Goal: Task Accomplishment & Management: Use online tool/utility

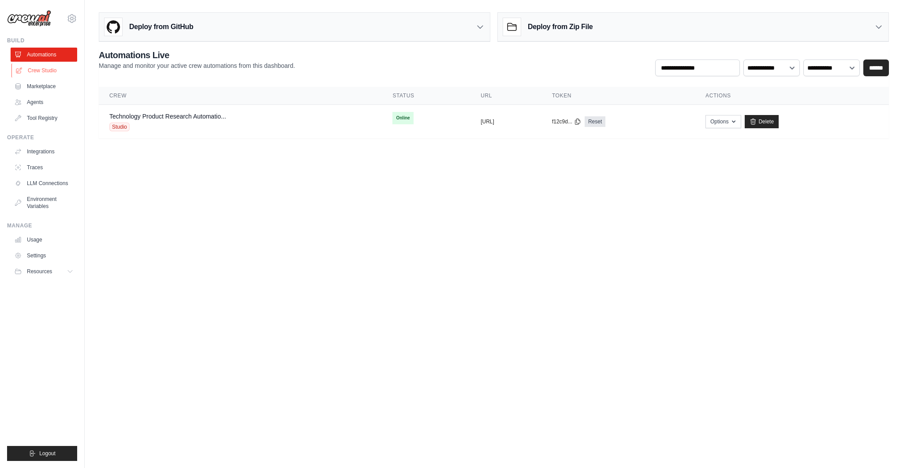
click at [49, 72] on link "Crew Studio" at bounding box center [44, 70] width 67 height 14
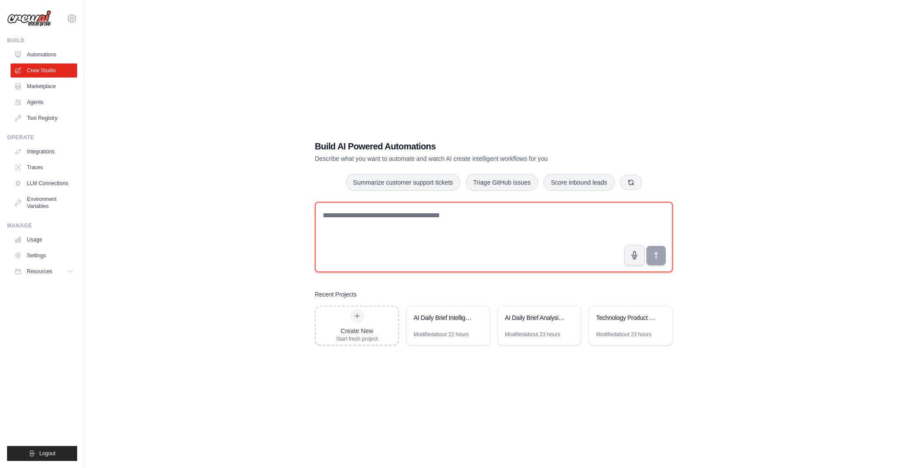
click at [389, 228] on textarea at bounding box center [494, 237] width 358 height 71
click at [335, 217] on textarea at bounding box center [494, 237] width 358 height 71
click at [352, 219] on textarea at bounding box center [494, 237] width 358 height 71
paste textarea "**********"
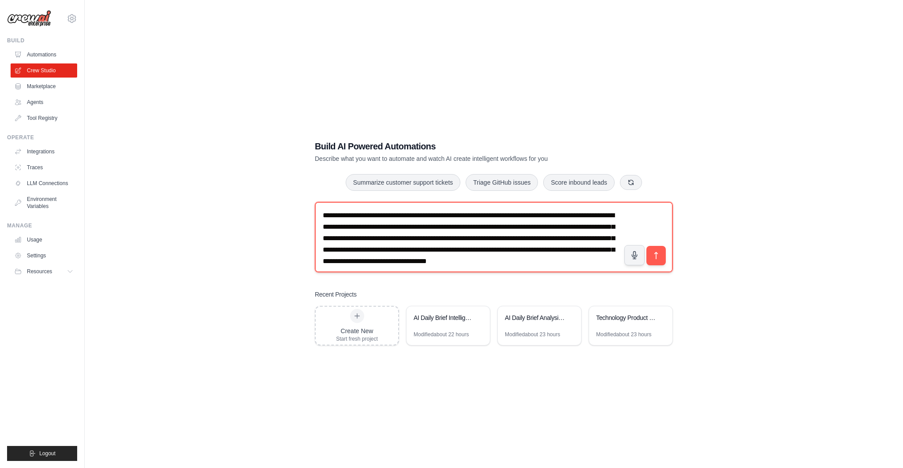
drag, startPoint x: 363, startPoint y: 225, endPoint x: 567, endPoint y: 228, distance: 204.6
click at [567, 228] on textarea "**********" at bounding box center [494, 237] width 358 height 71
click at [570, 227] on textarea "**********" at bounding box center [494, 237] width 358 height 71
drag, startPoint x: 324, startPoint y: 237, endPoint x: 446, endPoint y: 239, distance: 122.2
click at [446, 239] on textarea "**********" at bounding box center [494, 237] width 358 height 71
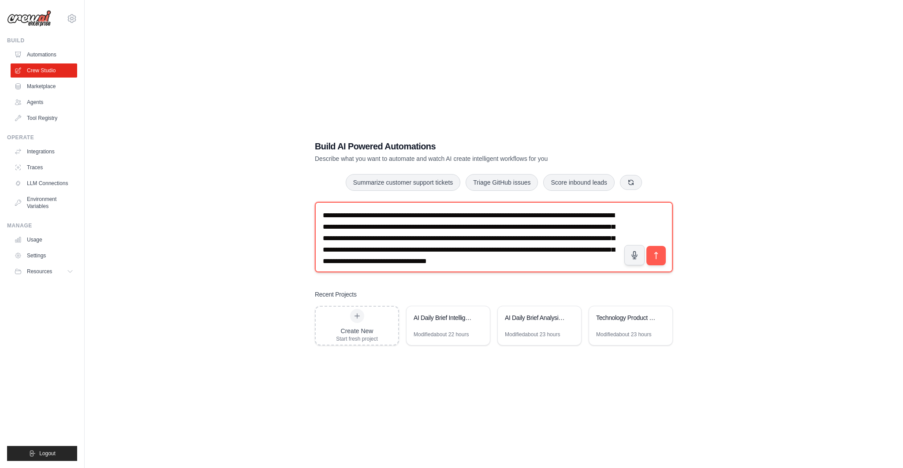
click at [478, 241] on textarea "**********" at bounding box center [494, 237] width 358 height 71
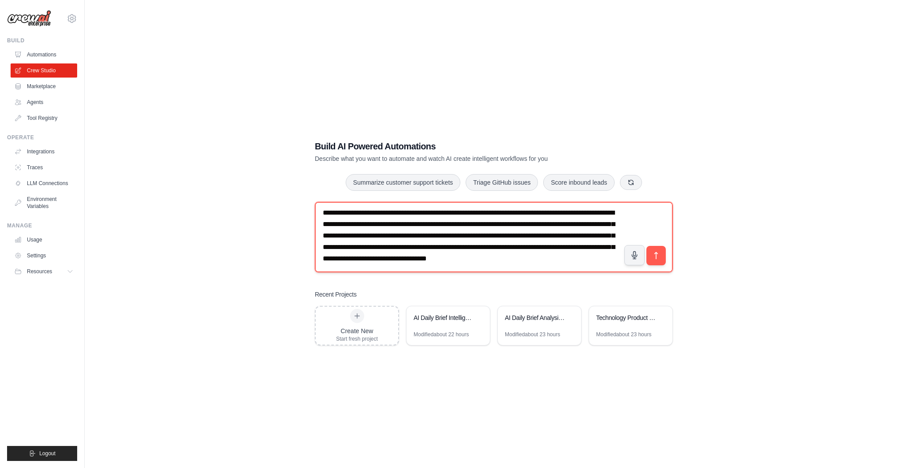
scroll to position [22, 0]
drag, startPoint x: 526, startPoint y: 228, endPoint x: 545, endPoint y: 248, distance: 27.5
click at [545, 248] on textarea "**********" at bounding box center [494, 237] width 358 height 71
type textarea "**********"
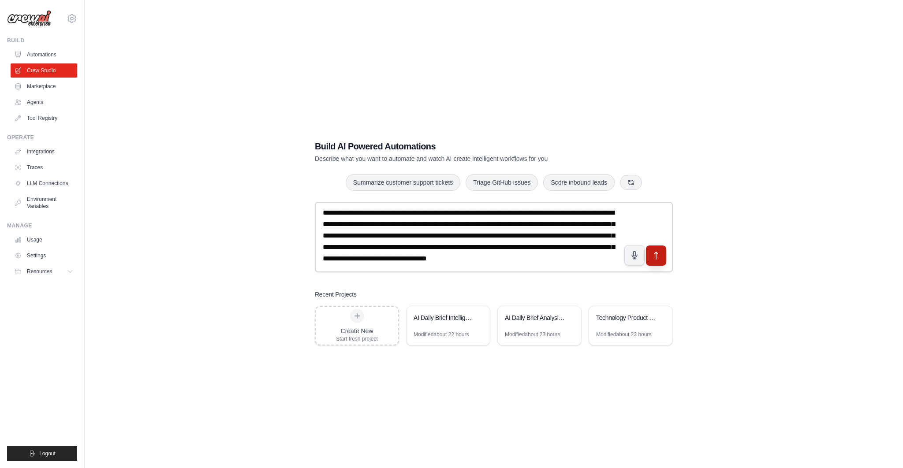
click at [657, 256] on icon "submit" at bounding box center [656, 255] width 9 height 9
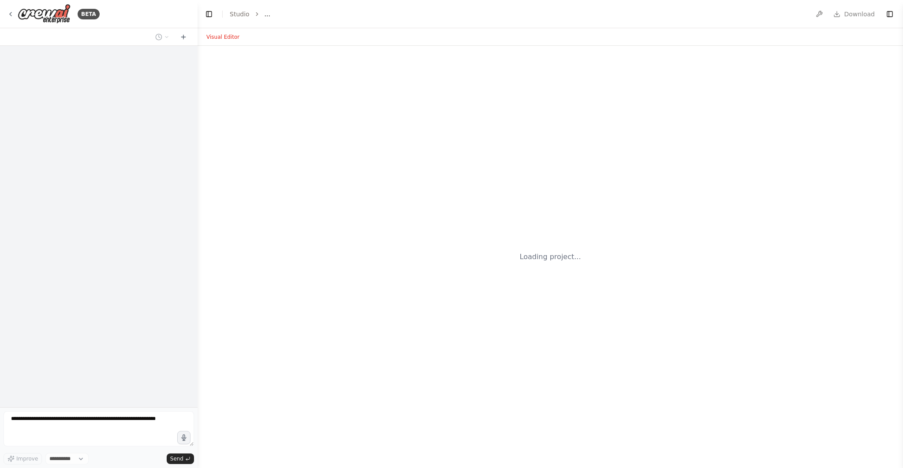
select select "****"
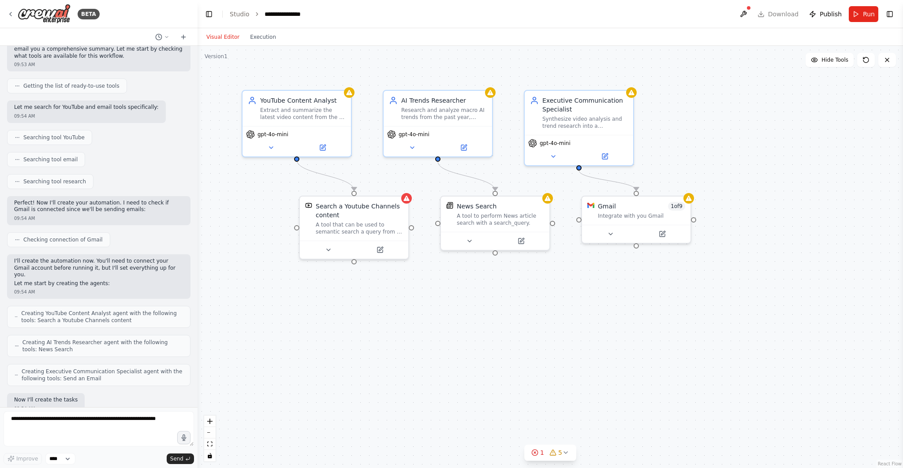
scroll to position [169, 0]
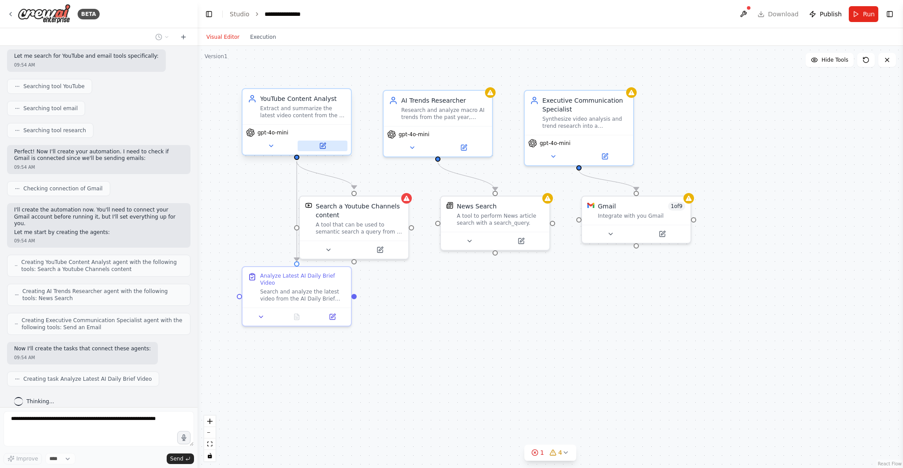
click at [324, 144] on icon at bounding box center [323, 145] width 4 height 4
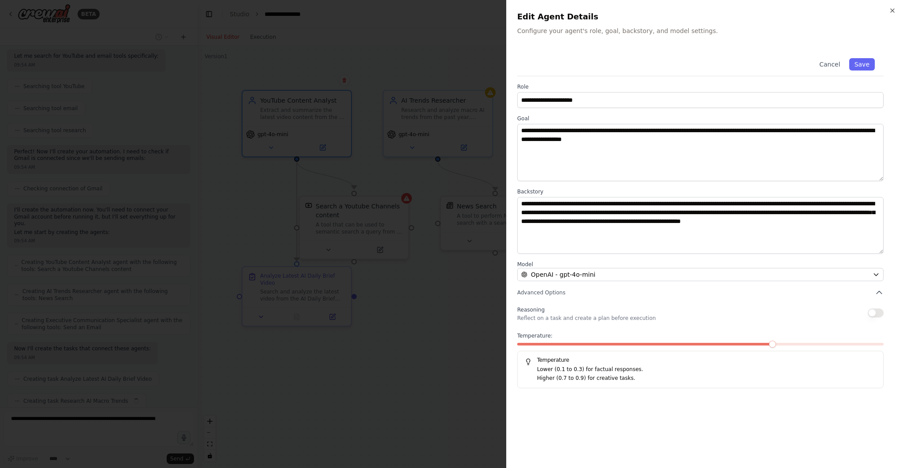
scroll to position [190, 0]
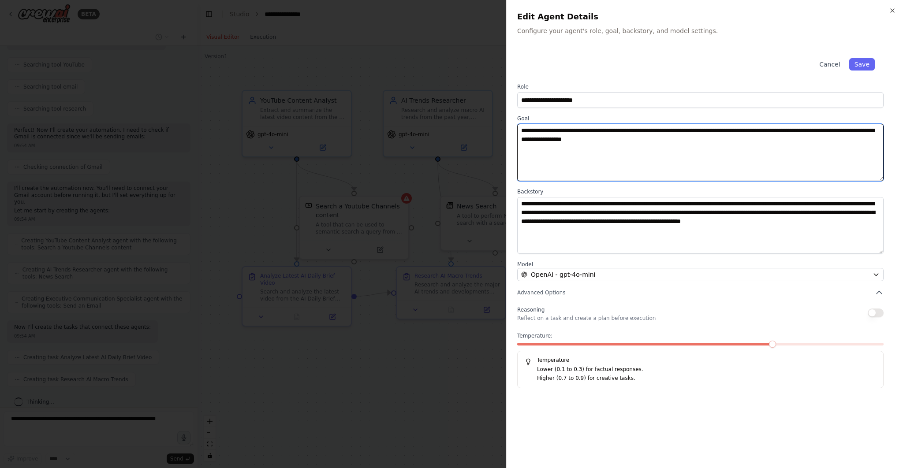
drag, startPoint x: 685, startPoint y: 139, endPoint x: 511, endPoint y: 127, distance: 173.7
click at [511, 127] on div "**********" at bounding box center [704, 234] width 397 height 468
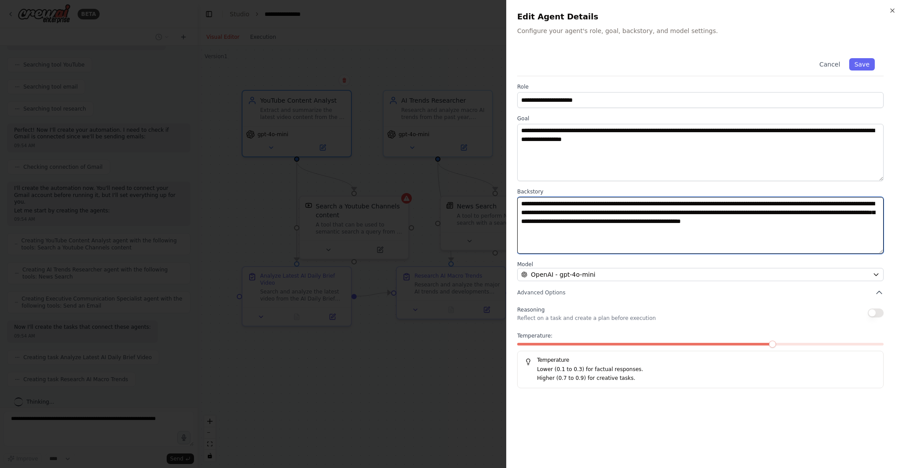
scroll to position [213, 0]
drag, startPoint x: 597, startPoint y: 233, endPoint x: 505, endPoint y: 193, distance: 100.9
click at [505, 193] on body "BETA As a Chief Product Officer who is interested in the state of AI I want to …" at bounding box center [451, 234] width 903 height 468
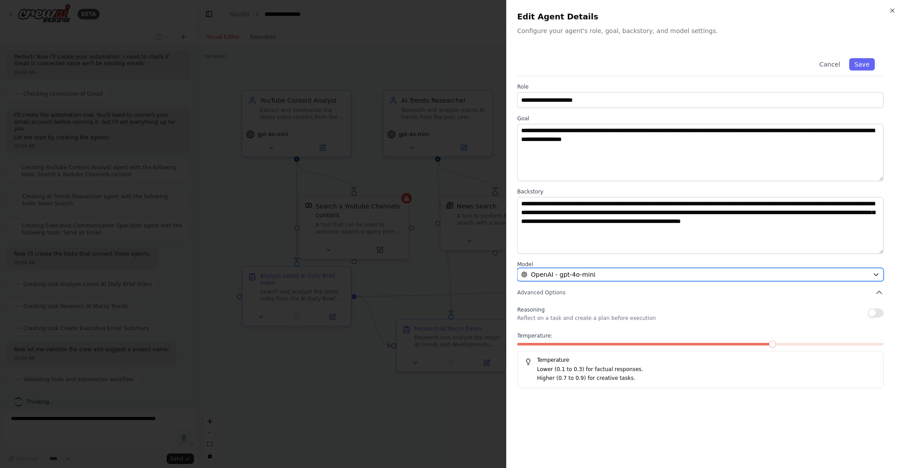
click at [593, 276] on div "OpenAI - gpt-4o-mini" at bounding box center [695, 274] width 348 height 9
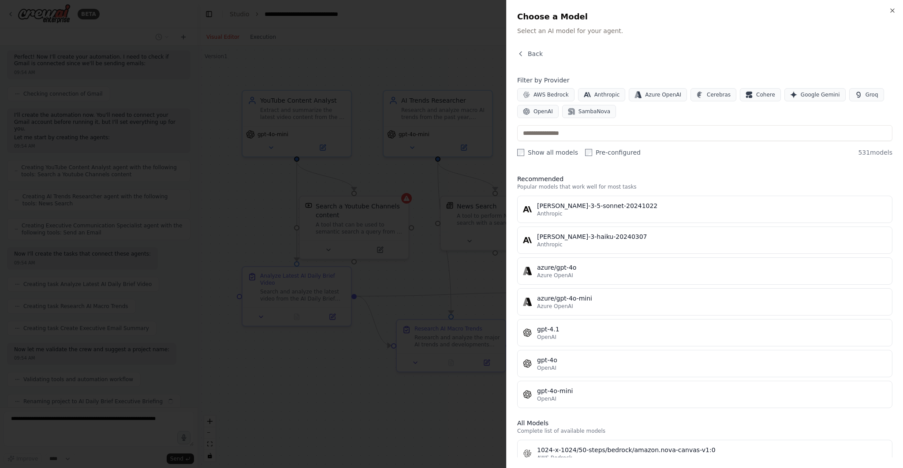
scroll to position [286, 0]
click at [522, 52] on icon "button" at bounding box center [520, 53] width 7 height 7
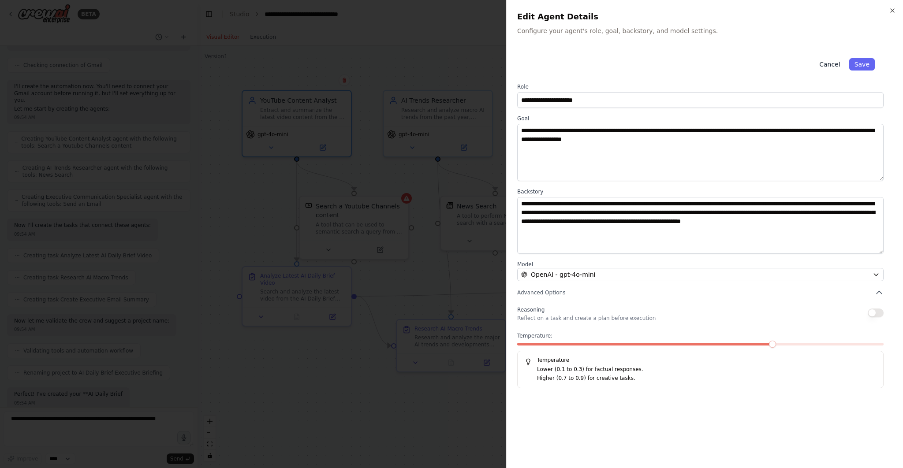
click at [830, 65] on button "Cancel" at bounding box center [829, 64] width 31 height 12
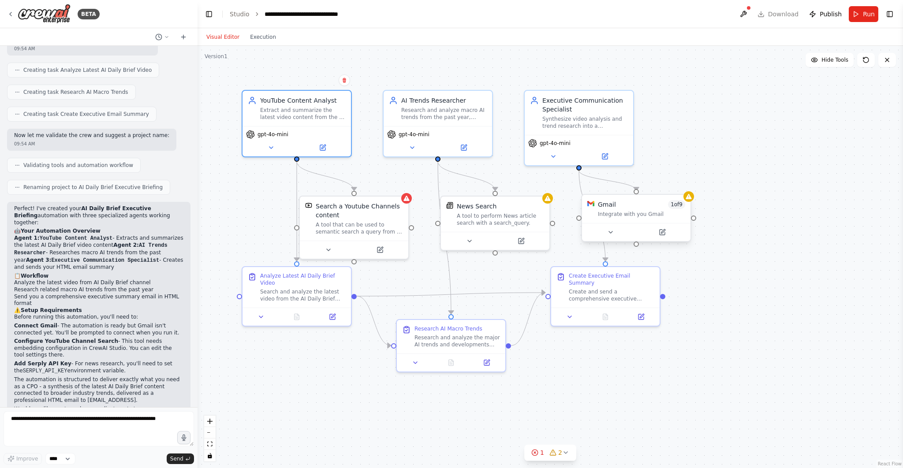
scroll to position [485, 0]
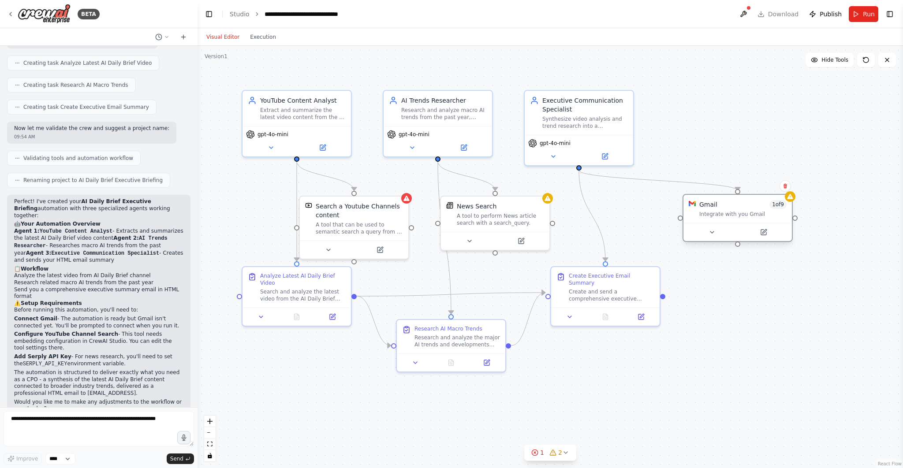
drag, startPoint x: 641, startPoint y: 209, endPoint x: 740, endPoint y: 212, distance: 99.7
click at [740, 212] on div "Gmail 1 of 9 Integrate with you Gmail" at bounding box center [742, 209] width 87 height 18
click at [858, 11] on button "Run" at bounding box center [864, 14] width 30 height 16
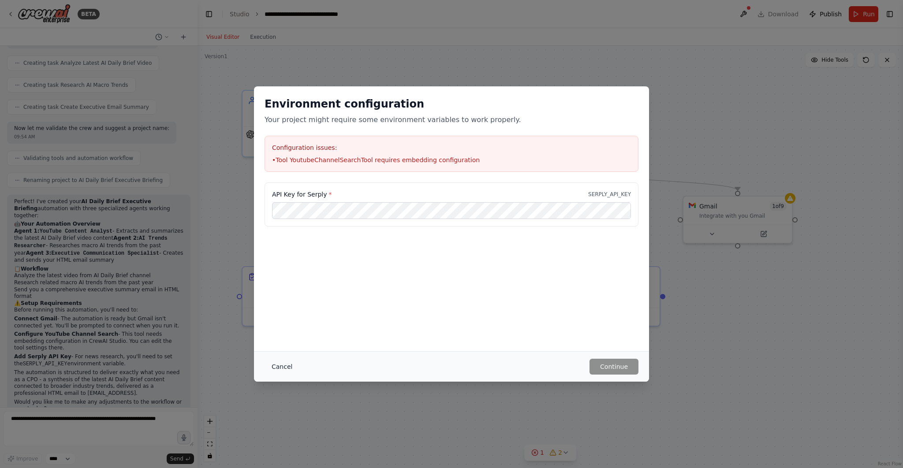
click at [279, 366] on button "Cancel" at bounding box center [282, 367] width 35 height 16
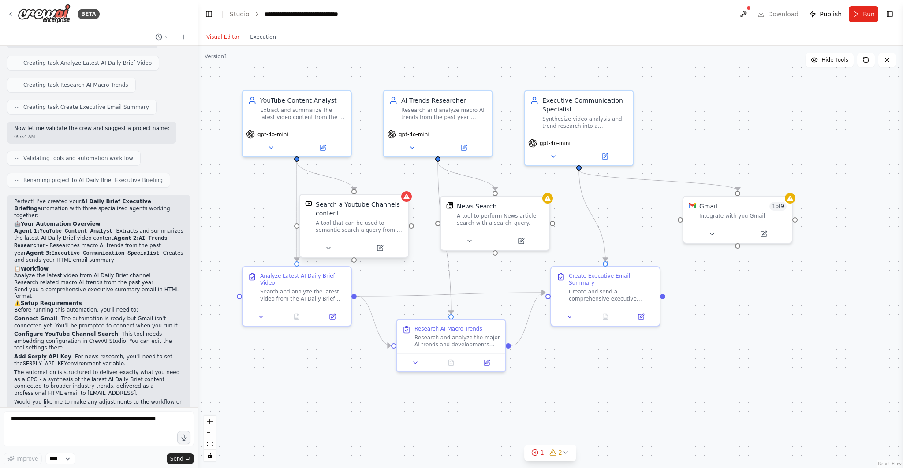
click at [358, 207] on div "Search a Youtube Channels content" at bounding box center [359, 209] width 87 height 18
click at [14, 13] on icon at bounding box center [10, 14] width 7 height 7
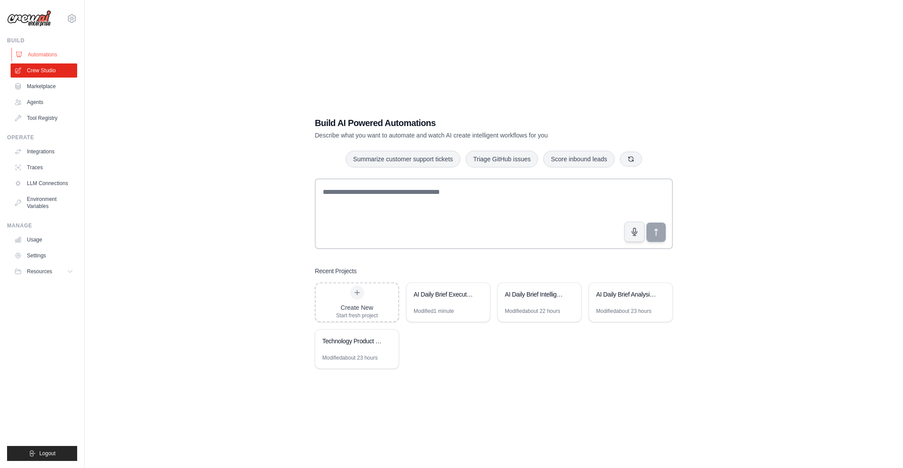
click at [44, 53] on link "Automations" at bounding box center [44, 55] width 67 height 14
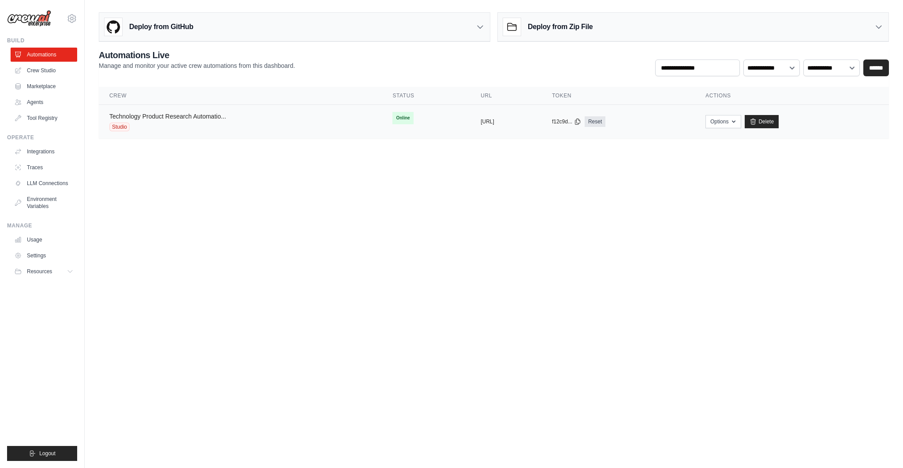
click at [160, 114] on link "Technology Product Research Automatio..." at bounding box center [167, 116] width 117 height 7
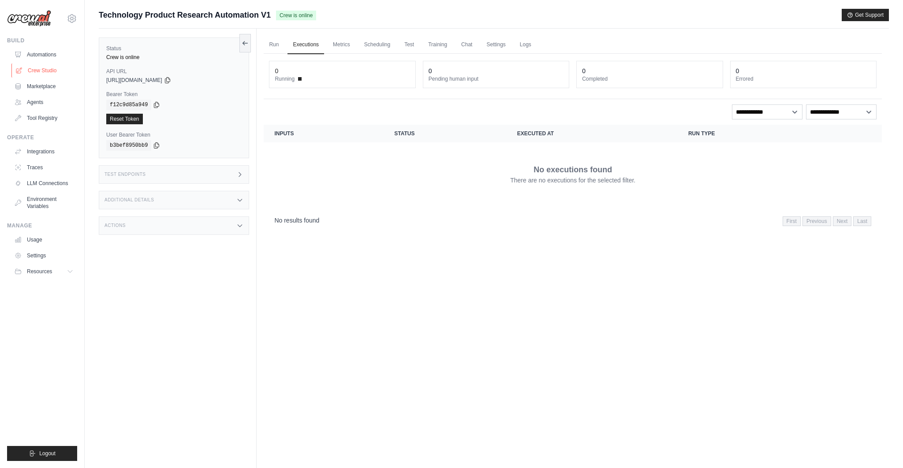
click at [48, 64] on link "Crew Studio" at bounding box center [44, 70] width 67 height 14
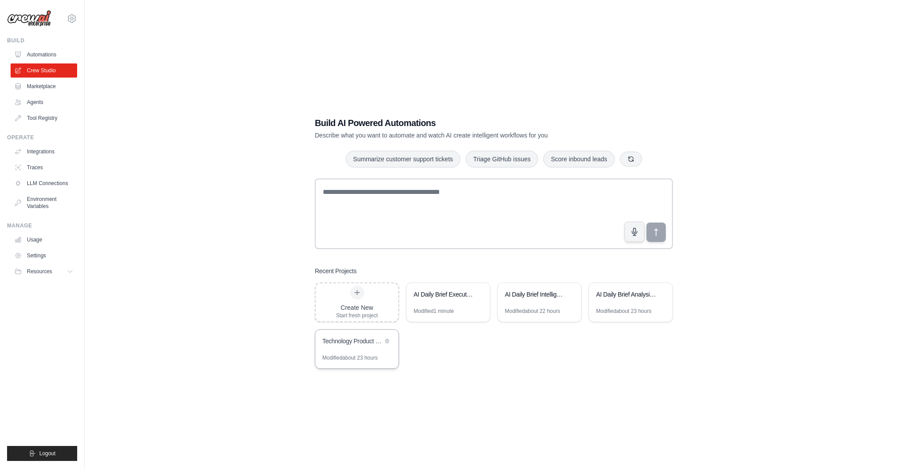
click at [347, 342] on div "Technology Product Research Automation" at bounding box center [352, 341] width 60 height 9
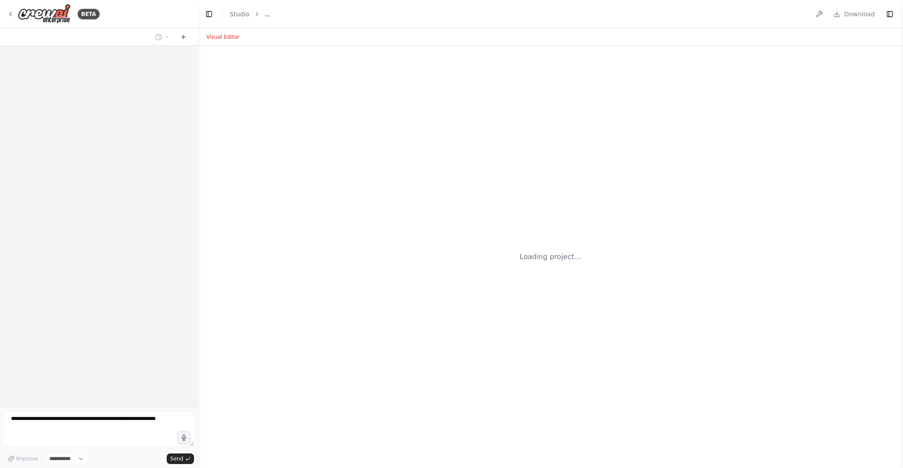
select select "****"
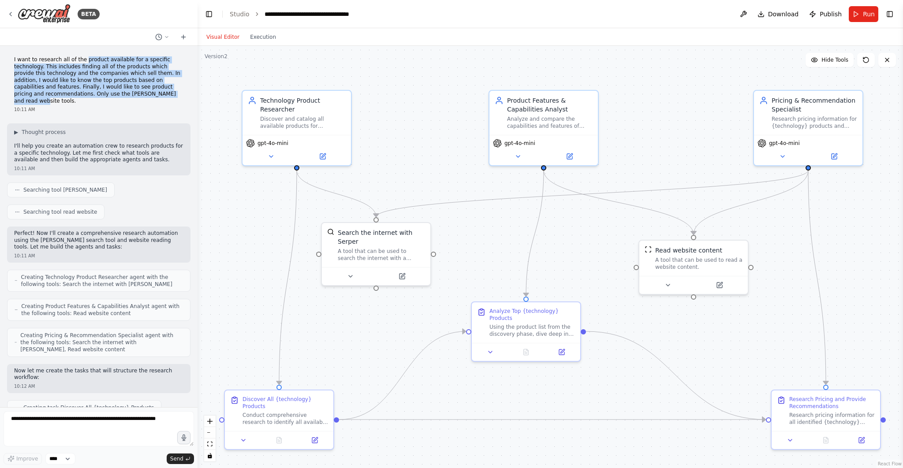
drag, startPoint x: 83, startPoint y: 58, endPoint x: 163, endPoint y: 96, distance: 88.6
click at [163, 96] on p "I want to research all of the product available for a specific technology. This…" at bounding box center [98, 80] width 169 height 48
click at [871, 12] on span "Run" at bounding box center [869, 14] width 12 height 9
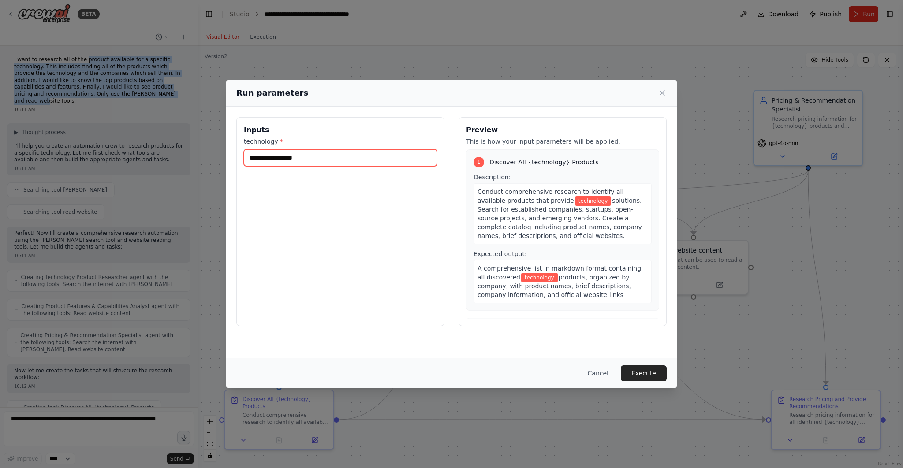
click at [273, 160] on input "technology *" at bounding box center [340, 157] width 193 height 17
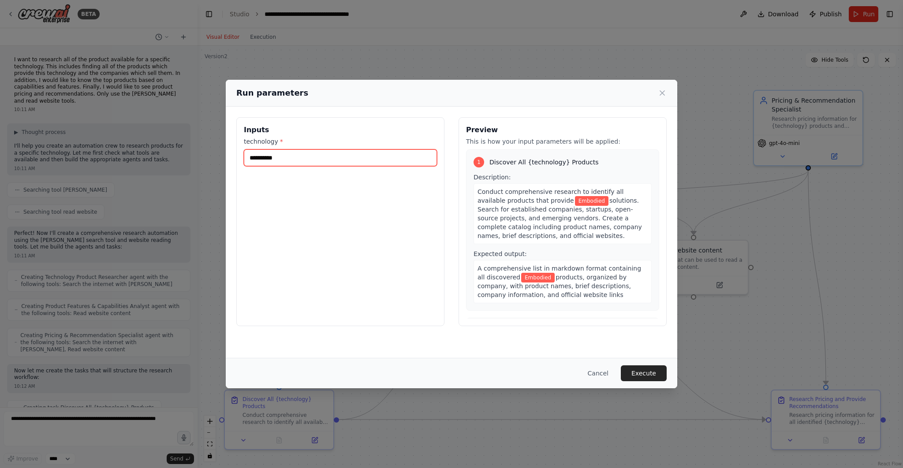
type input "**********"
click at [642, 372] on button "Execute" at bounding box center [644, 374] width 46 height 16
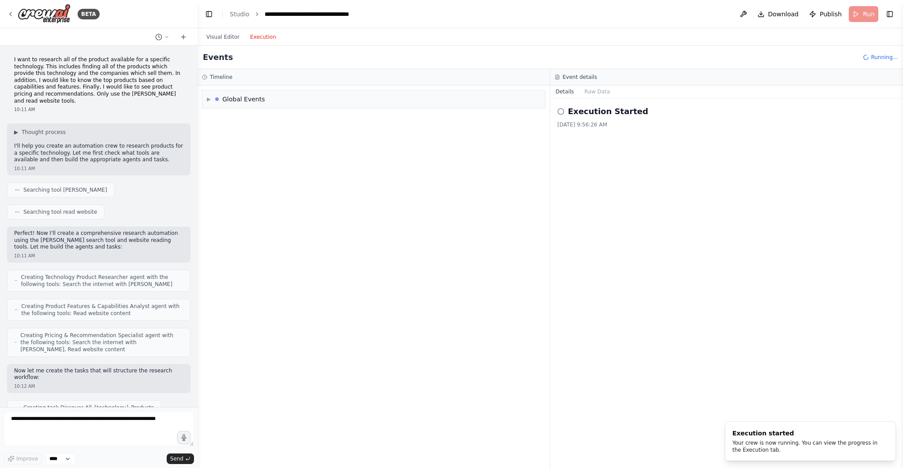
click at [255, 37] on button "Execution" at bounding box center [263, 37] width 37 height 11
click at [208, 99] on span "▶" at bounding box center [209, 99] width 4 height 7
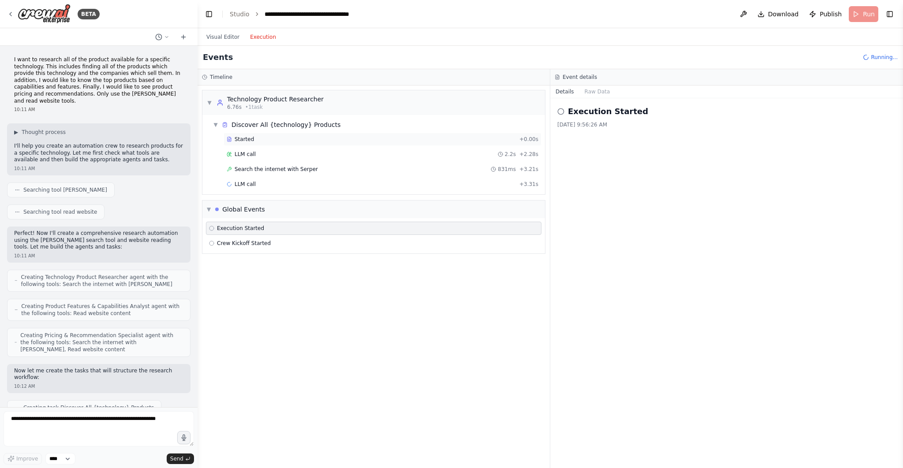
click at [255, 138] on div "Started" at bounding box center [371, 139] width 289 height 7
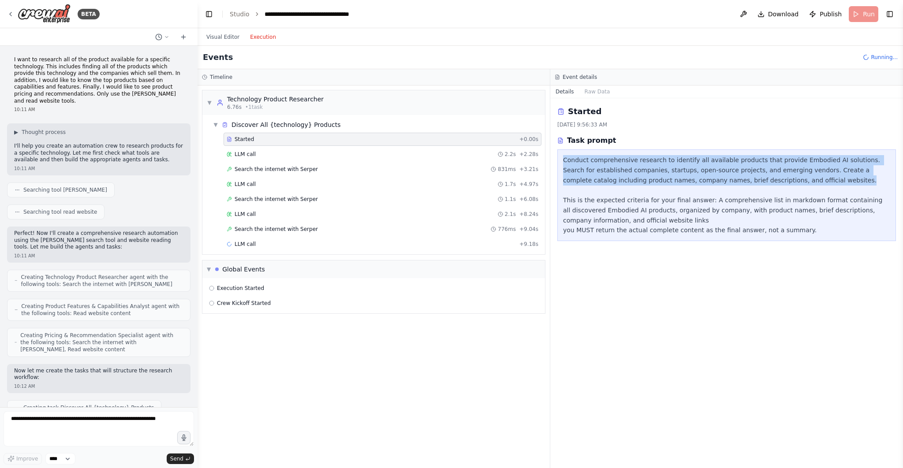
drag, startPoint x: 561, startPoint y: 156, endPoint x: 846, endPoint y: 179, distance: 286.2
click at [846, 179] on div "Conduct comprehensive research to identify all available products that provide …" at bounding box center [726, 195] width 339 height 92
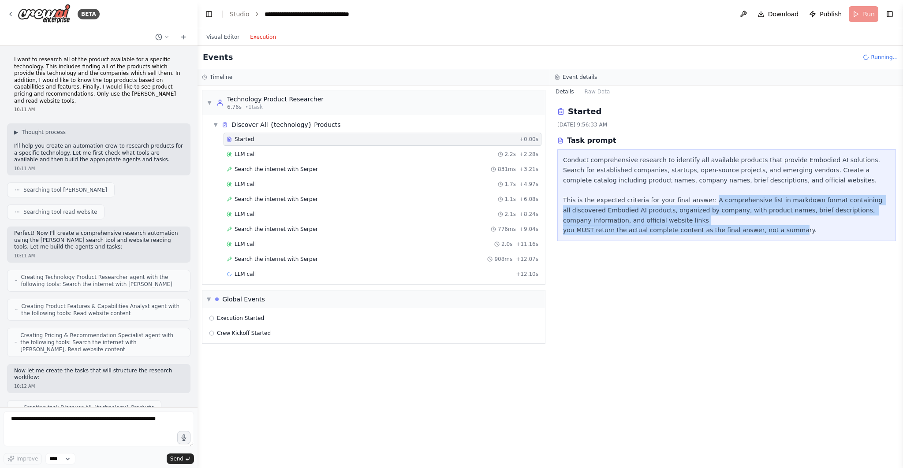
drag, startPoint x: 706, startPoint y: 197, endPoint x: 788, endPoint y: 227, distance: 87.3
click at [788, 227] on div "Conduct comprehensive research to identify all available products that provide …" at bounding box center [726, 195] width 327 height 80
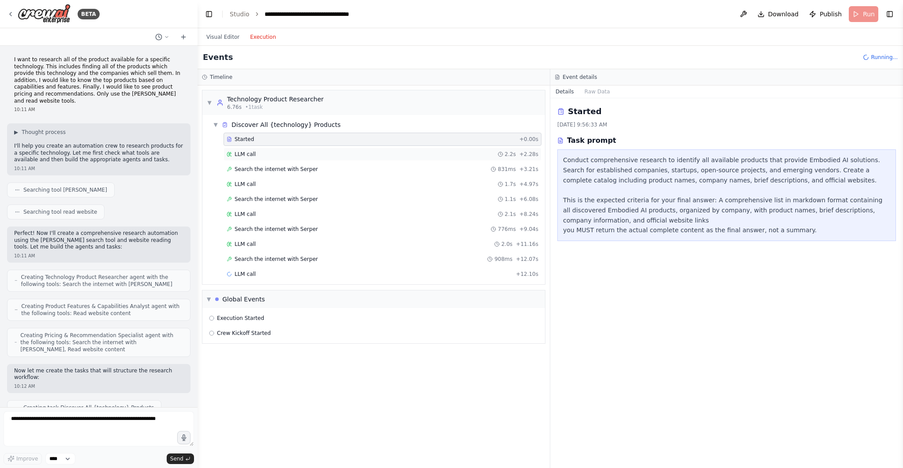
click at [276, 154] on div "LLM call 2.2s + 2.28s" at bounding box center [383, 154] width 312 height 7
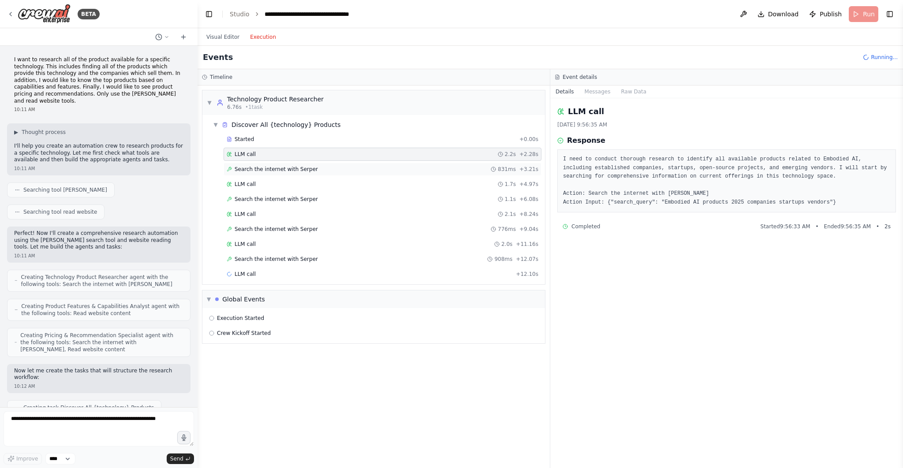
click at [278, 168] on span "Search the internet with Serper" at bounding box center [276, 169] width 83 height 7
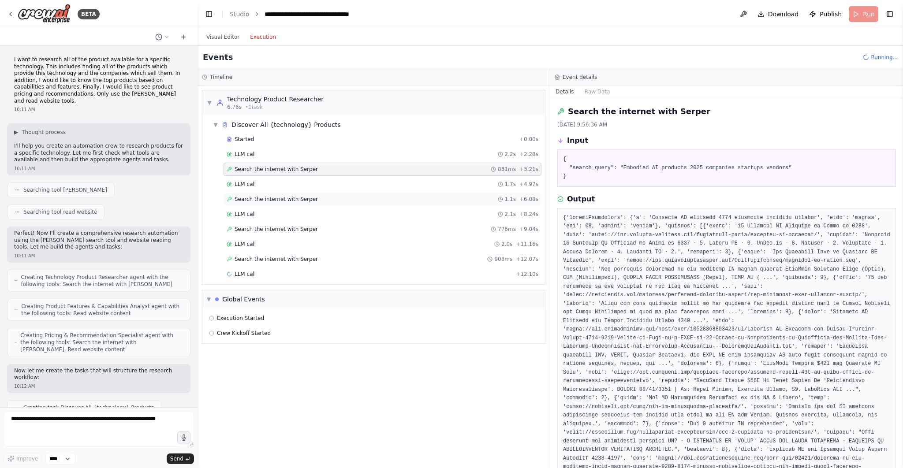
click at [309, 193] on div "Search the internet with Serper 1.1s + 6.08s" at bounding box center [383, 199] width 318 height 13
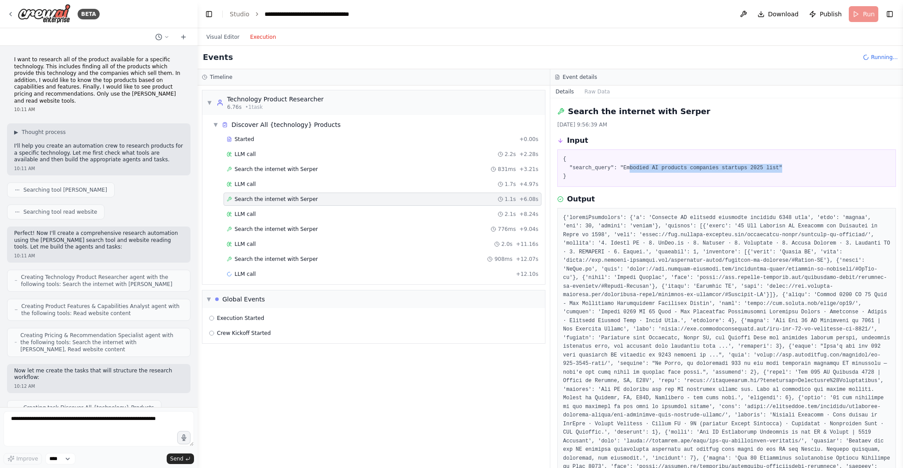
drag, startPoint x: 631, startPoint y: 166, endPoint x: 781, endPoint y: 171, distance: 150.4
click at [781, 171] on pre "{ "search_query": "Embodied AI products companies startups 2025 list" }" at bounding box center [726, 168] width 327 height 26
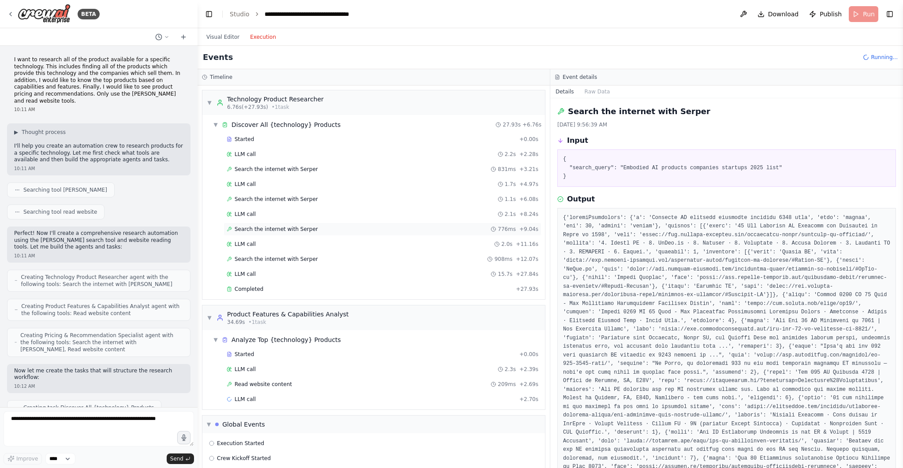
click at [282, 226] on span "Search the internet with Serper" at bounding box center [276, 229] width 83 height 7
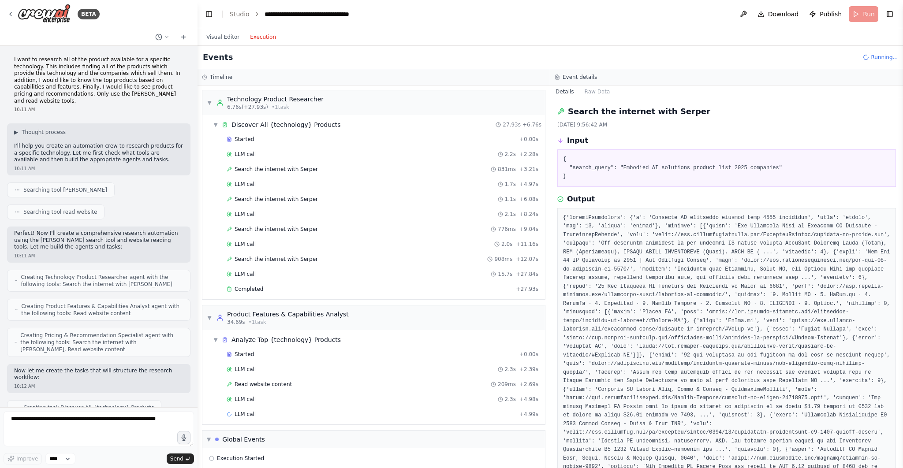
drag, startPoint x: 664, startPoint y: 164, endPoint x: 768, endPoint y: 165, distance: 104.5
click at [768, 165] on pre "{ "search_query": "Embodied AI solutions product list 2025 companies" }" at bounding box center [726, 168] width 327 height 26
click at [253, 287] on span "Completed" at bounding box center [249, 289] width 29 height 7
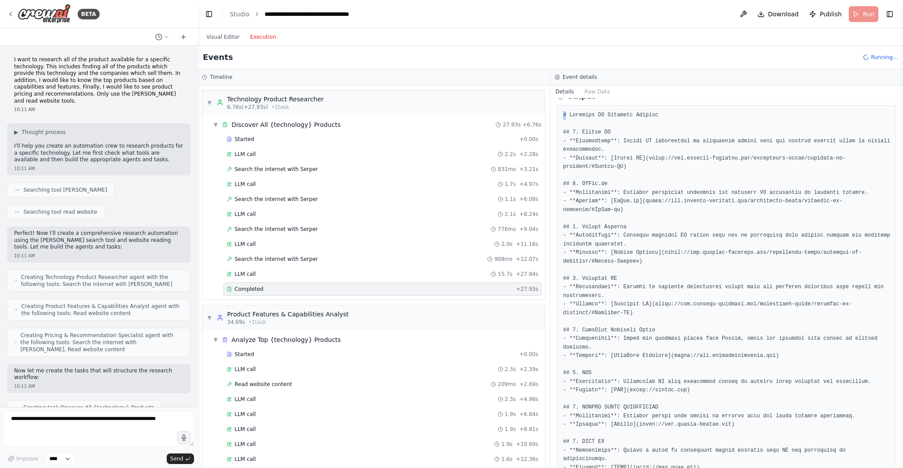
scroll to position [39, 0]
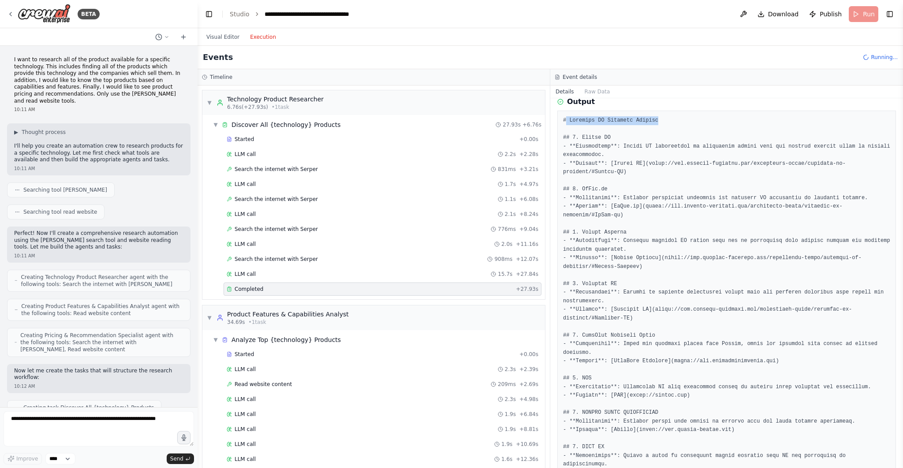
drag, startPoint x: 565, startPoint y: 107, endPoint x: 684, endPoint y: 118, distance: 119.1
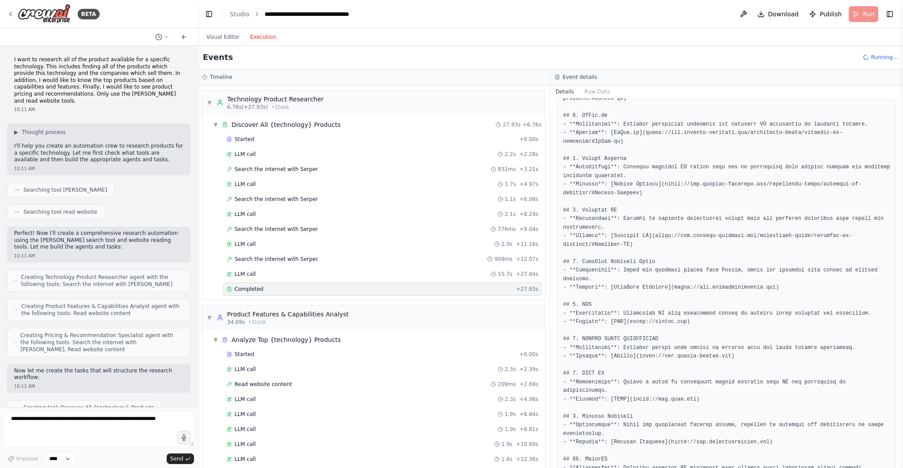
scroll to position [164, 0]
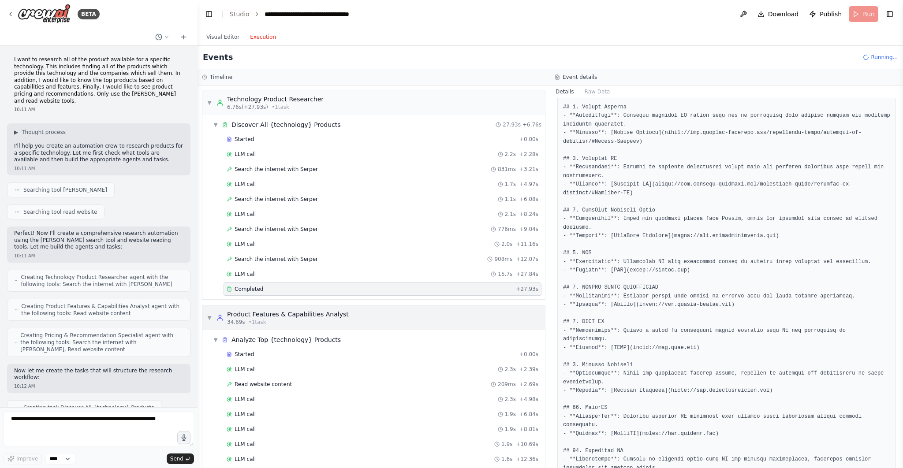
click at [330, 312] on div "Product Features & Capabilities Analyst" at bounding box center [288, 314] width 122 height 9
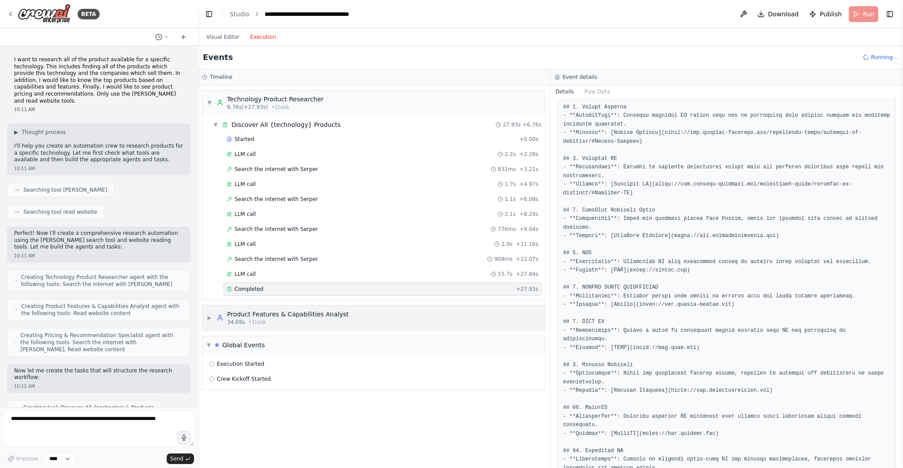
click at [330, 312] on div "Product Features & Capabilities Analyst" at bounding box center [288, 314] width 122 height 9
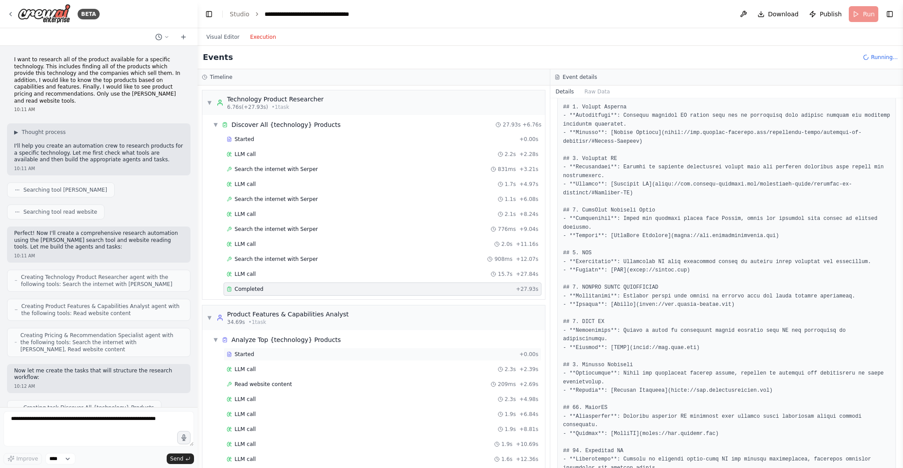
click at [322, 355] on div "Started + 0.00s" at bounding box center [383, 354] width 318 height 13
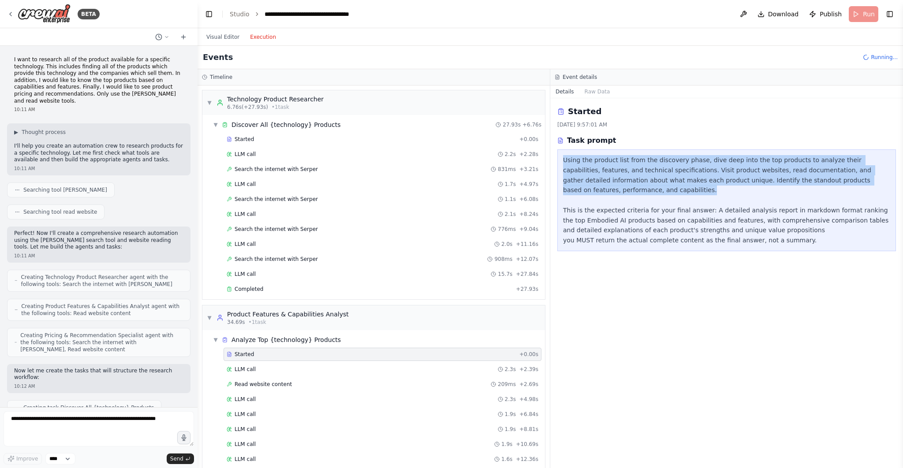
drag, startPoint x: 563, startPoint y: 157, endPoint x: 631, endPoint y: 191, distance: 75.9
click at [631, 191] on div "Using the product list from the discovery phase, dive deep into the top product…" at bounding box center [726, 200] width 327 height 90
click at [687, 167] on div "Using the product list from the discovery phase, dive deep into the top product…" at bounding box center [726, 200] width 327 height 90
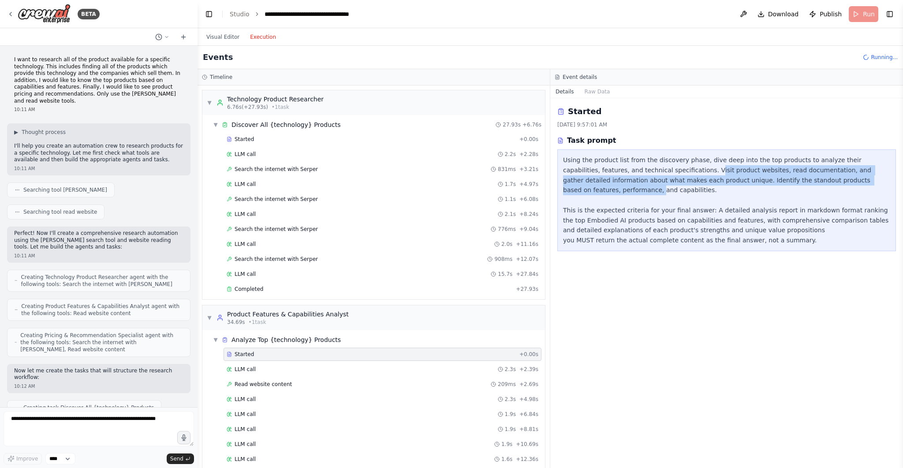
drag, startPoint x: 677, startPoint y: 167, endPoint x: 861, endPoint y: 183, distance: 184.6
click at [862, 183] on div "Using the product list from the discovery phase, dive deep into the top product…" at bounding box center [726, 200] width 327 height 90
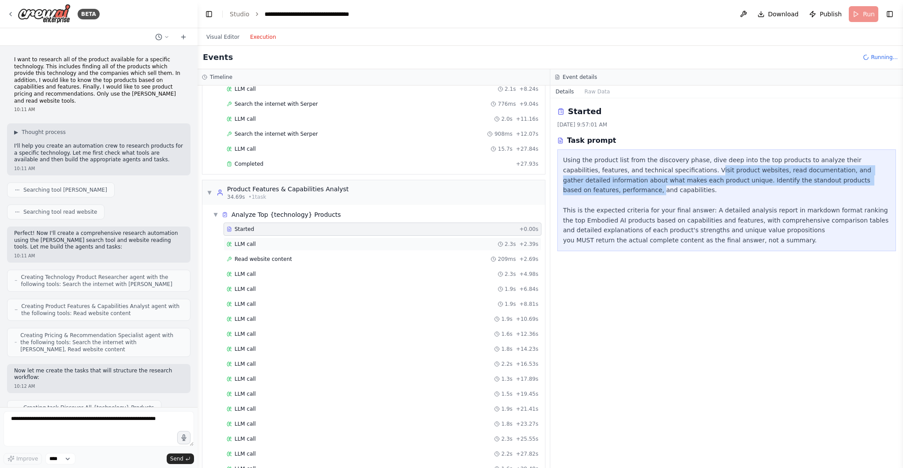
scroll to position [303, 0]
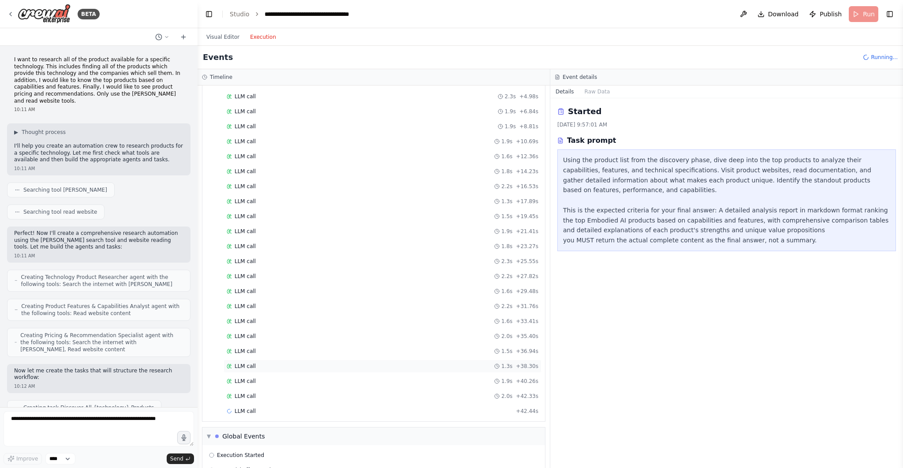
click at [326, 363] on div "LLM call 1.3s + 38.30s" at bounding box center [383, 366] width 312 height 7
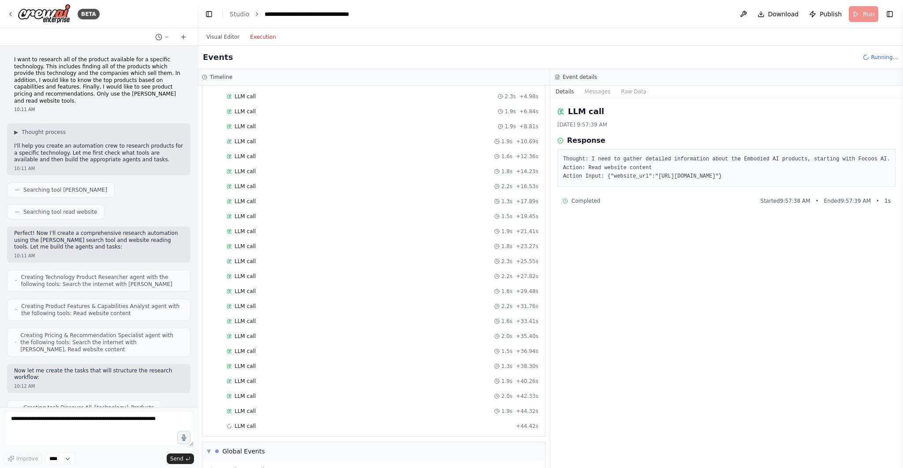
drag, startPoint x: 564, startPoint y: 158, endPoint x: 637, endPoint y: 187, distance: 78.2
click at [637, 181] on pre "Thought: I need to gather detailed information about the Embodied AI products, …" at bounding box center [726, 168] width 327 height 26
drag, startPoint x: 642, startPoint y: 193, endPoint x: 556, endPoint y: 159, distance: 92.9
click at [556, 159] on div "LLM call 8/22/2025, 9:57:39 AM Response Thought: I need to gather detailed info…" at bounding box center [726, 283] width 353 height 370
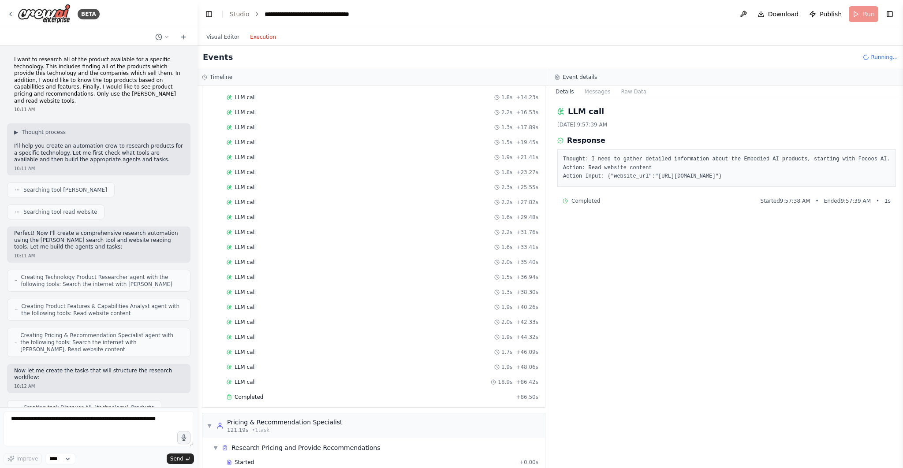
click at [222, 44] on div "Visual Editor Execution" at bounding box center [241, 37] width 80 height 18
click at [224, 39] on button "Visual Editor" at bounding box center [223, 37] width 44 height 11
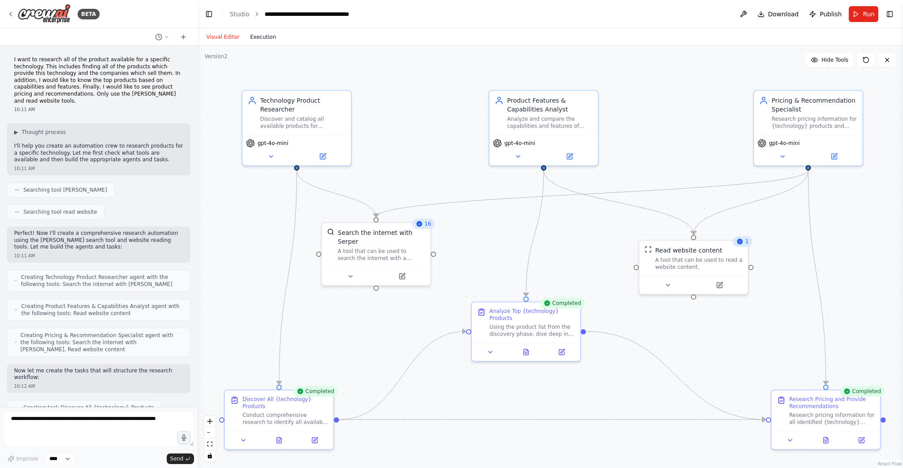
click at [263, 41] on button "Execution" at bounding box center [263, 37] width 37 height 11
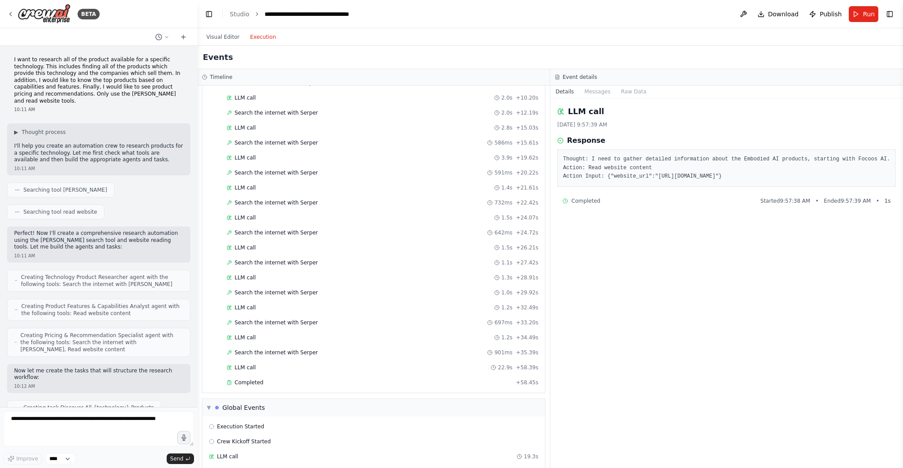
scroll to position [871, 0]
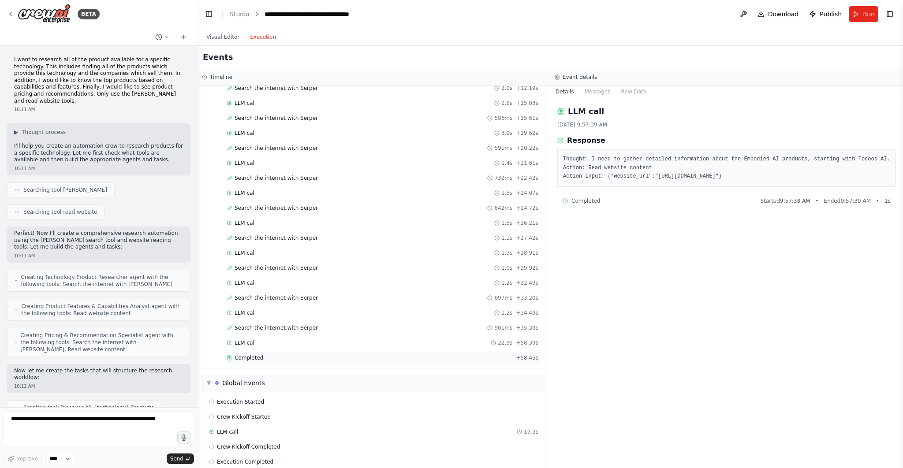
click at [253, 355] on span "Completed" at bounding box center [249, 358] width 29 height 7
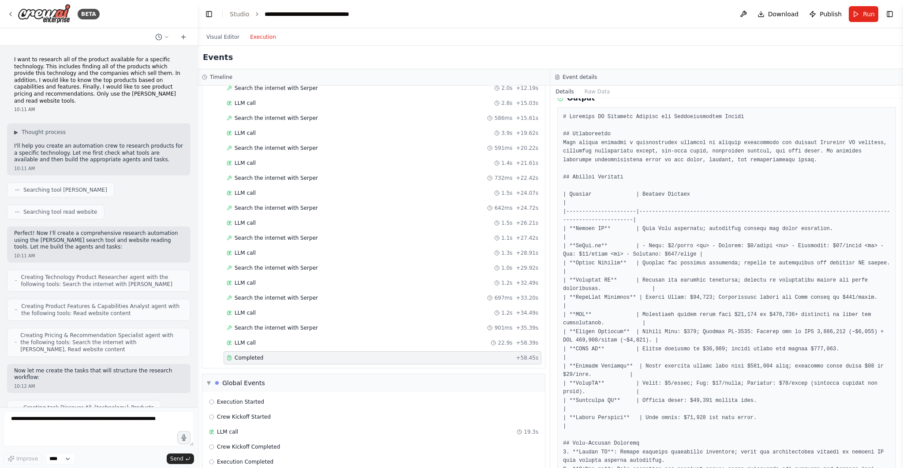
scroll to position [48, 0]
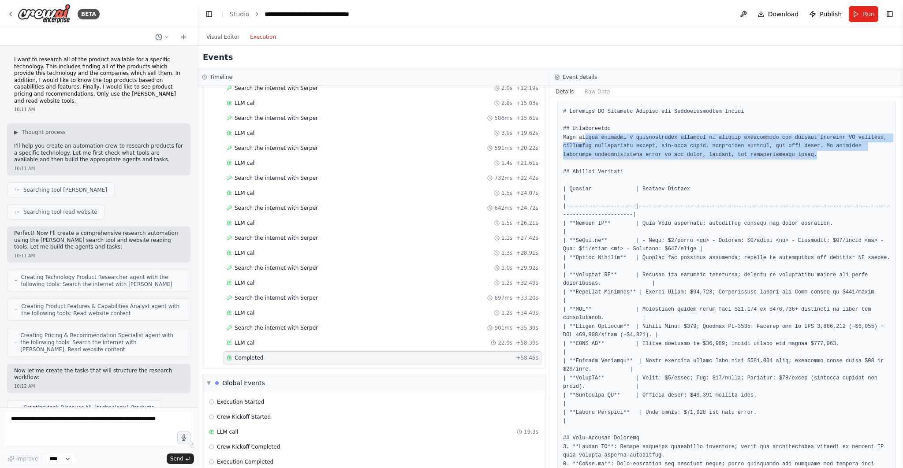
drag, startPoint x: 585, startPoint y: 138, endPoint x: 821, endPoint y: 153, distance: 237.2
click at [821, 153] on pre at bounding box center [726, 477] width 327 height 739
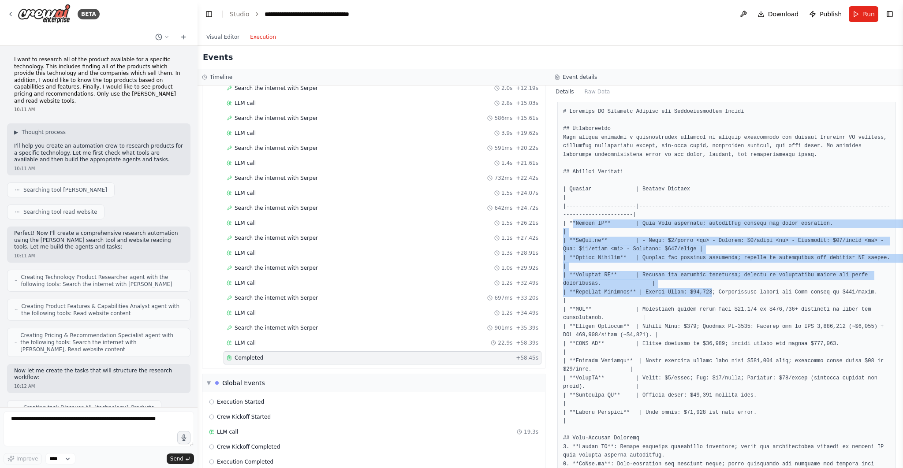
drag, startPoint x: 572, startPoint y: 222, endPoint x: 714, endPoint y: 289, distance: 156.4
click at [714, 289] on pre at bounding box center [726, 477] width 327 height 739
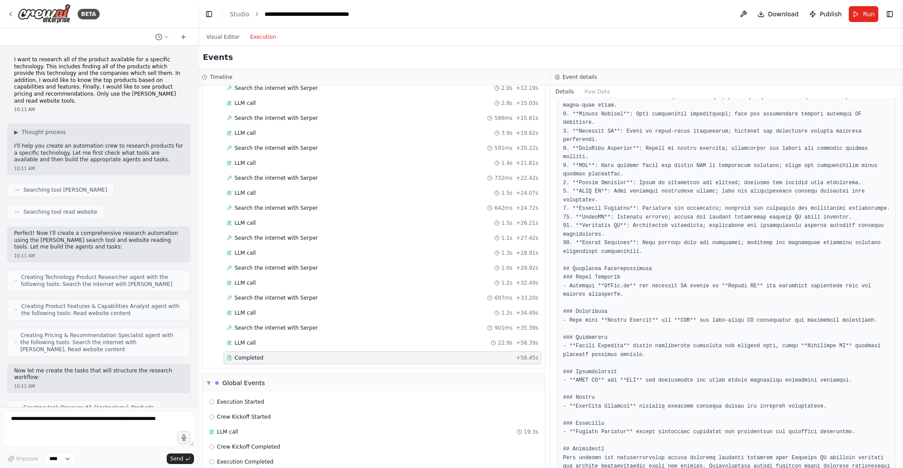
scroll to position [452, 0]
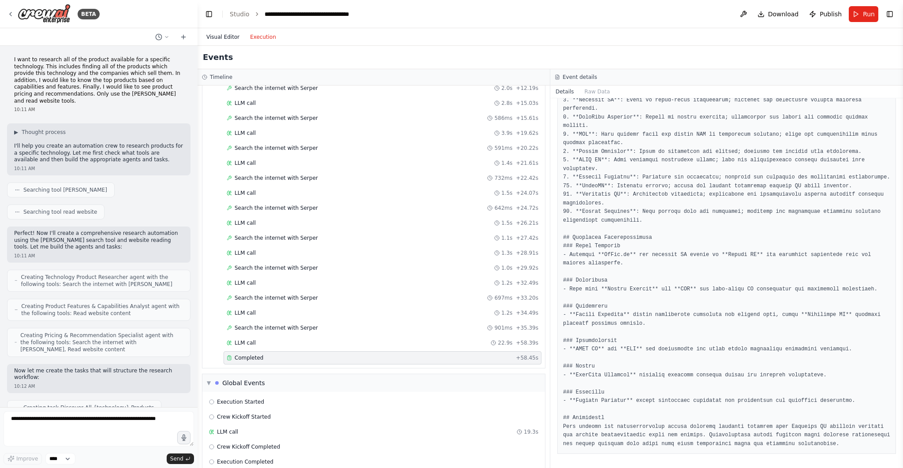
click at [220, 38] on button "Visual Editor" at bounding box center [223, 37] width 44 height 11
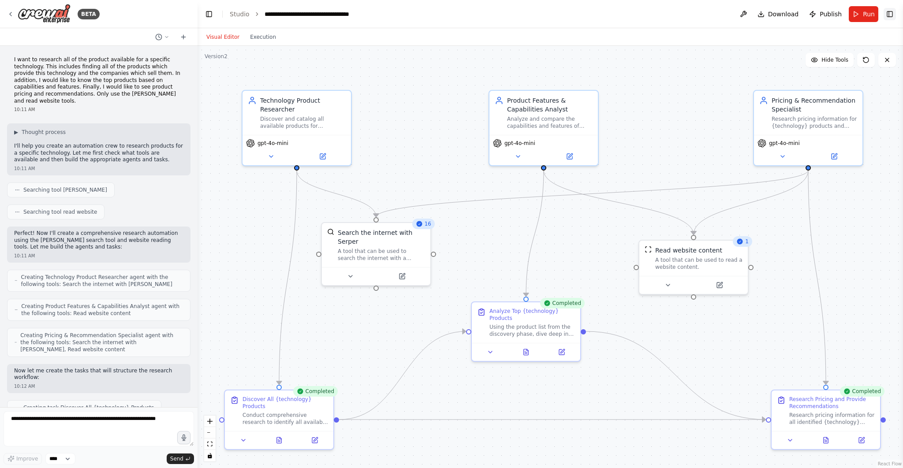
click at [890, 16] on button "Toggle Right Sidebar" at bounding box center [890, 14] width 12 height 12
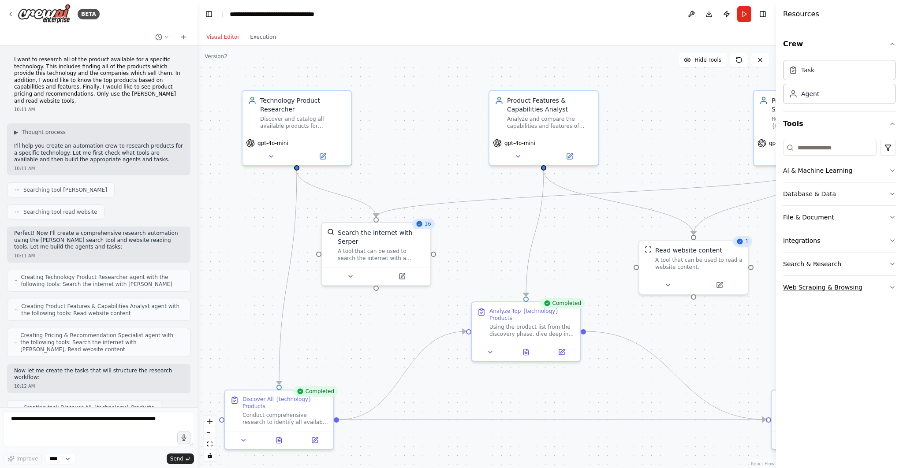
click at [889, 287] on icon "button" at bounding box center [892, 287] width 7 height 7
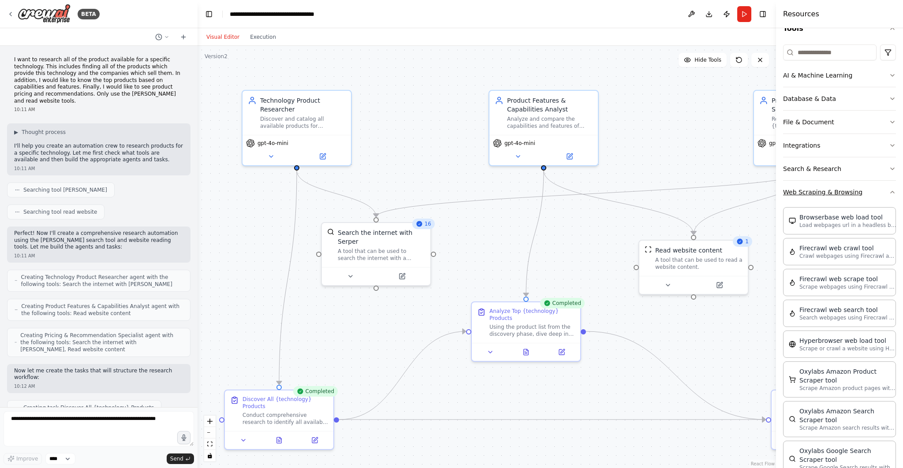
scroll to position [95, 0]
click at [892, 166] on icon "button" at bounding box center [892, 169] width 7 height 7
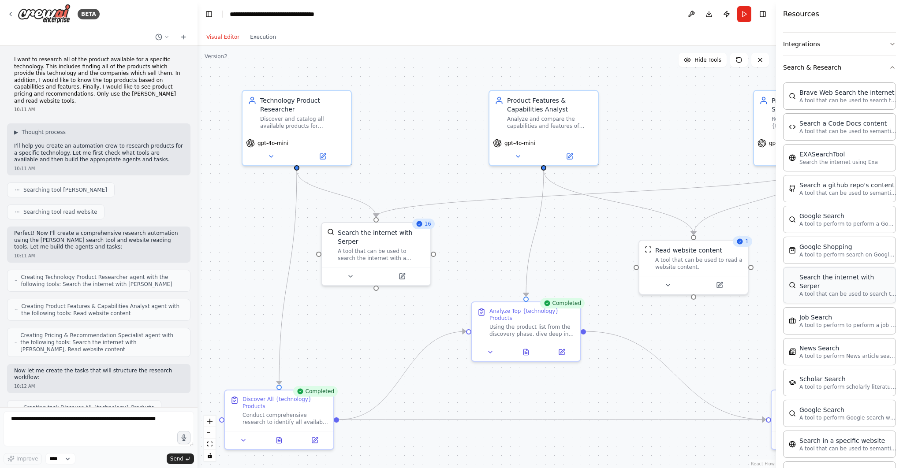
scroll to position [0, 0]
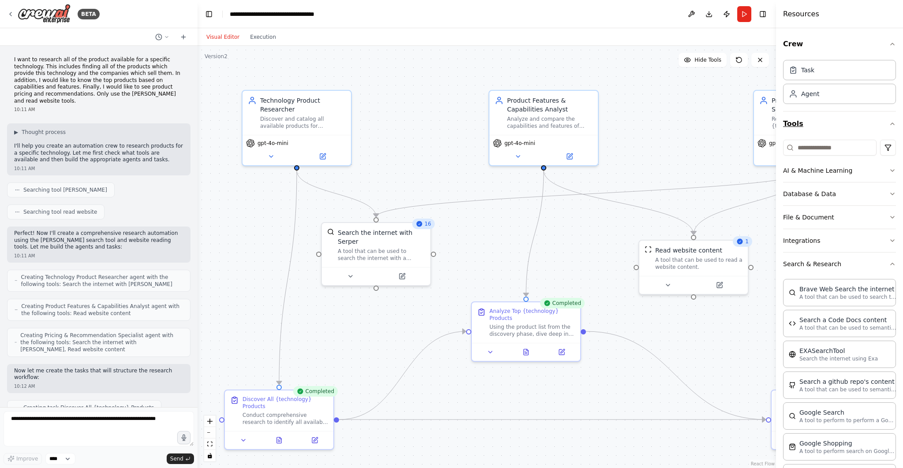
click at [890, 127] on button "Tools" at bounding box center [839, 124] width 113 height 25
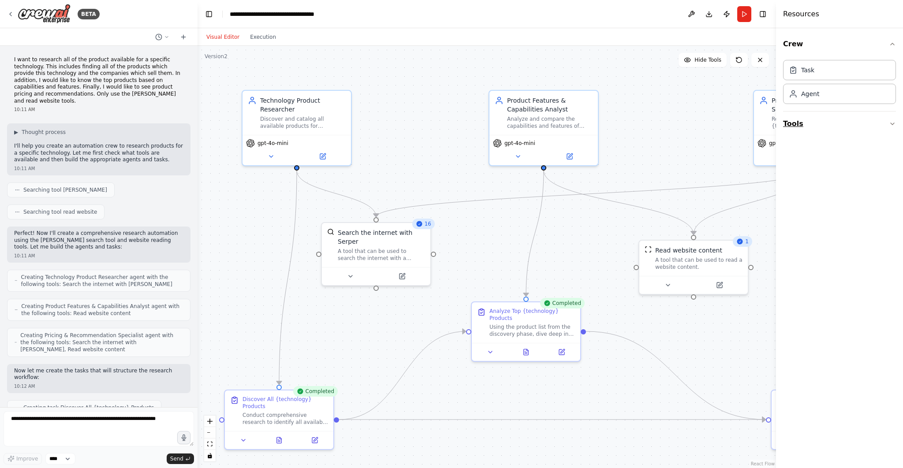
click at [892, 125] on icon "button" at bounding box center [892, 123] width 7 height 7
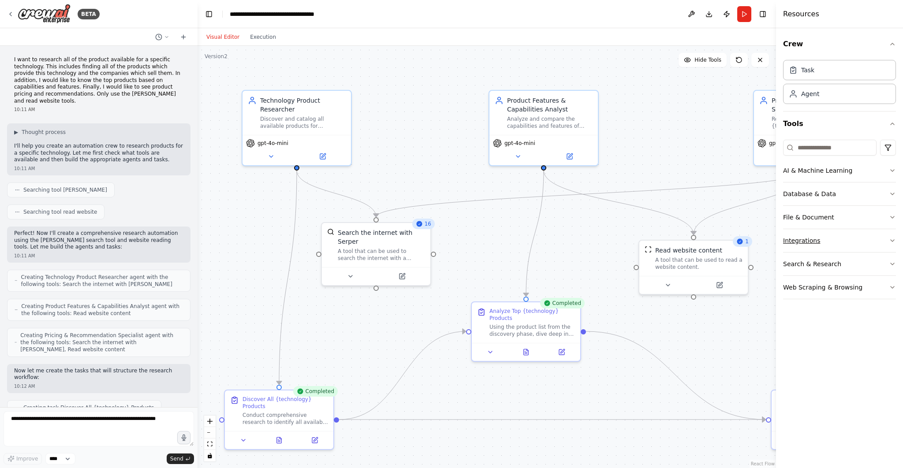
click at [889, 237] on icon "button" at bounding box center [892, 240] width 7 height 7
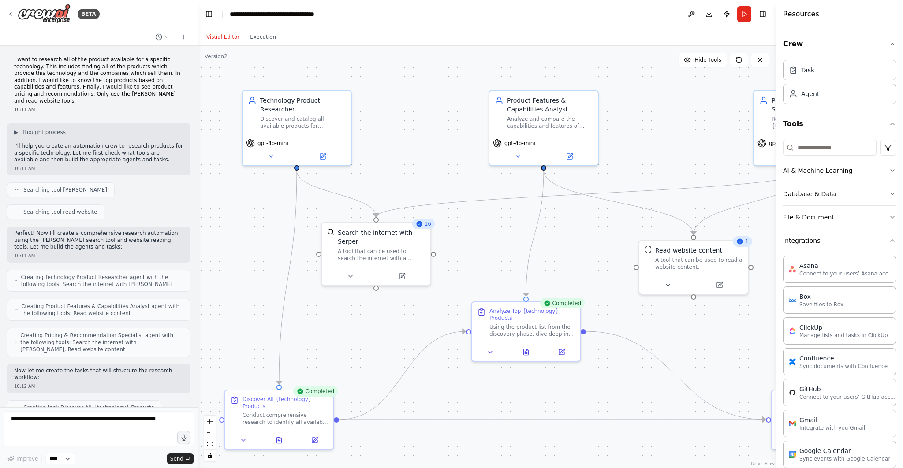
click at [93, 79] on p "I want to research all of the product available for a specific technology. This…" at bounding box center [98, 80] width 169 height 48
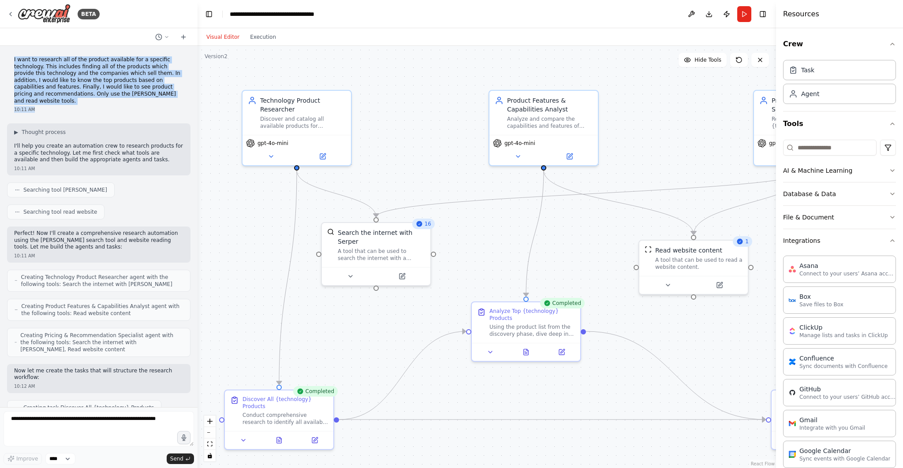
drag, startPoint x: 13, startPoint y: 58, endPoint x: 110, endPoint y: 100, distance: 105.4
click at [110, 100] on div "I want to research all of the product available for a specific technology. This…" at bounding box center [98, 84] width 183 height 63
click at [764, 14] on button "Toggle Right Sidebar" at bounding box center [763, 14] width 12 height 12
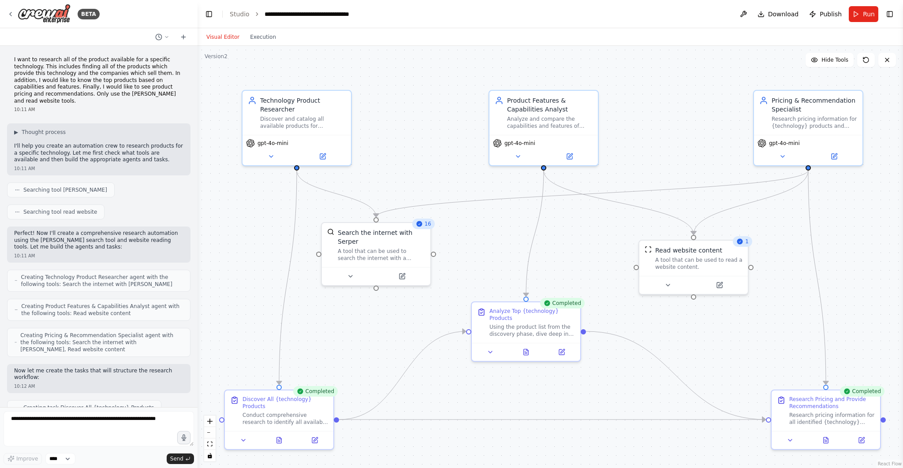
click at [75, 92] on p "I want to research all of the product available for a specific technology. This…" at bounding box center [98, 80] width 169 height 48
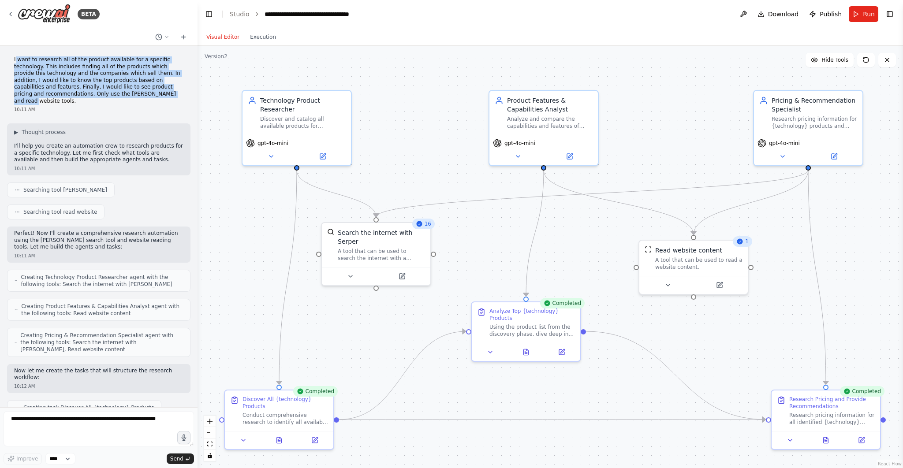
drag, startPoint x: 15, startPoint y: 59, endPoint x: 155, endPoint y: 90, distance: 143.2
click at [155, 90] on p "I want to research all of the product available for a specific technology. This…" at bounding box center [98, 80] width 169 height 48
click at [334, 114] on div "Discover and catalog all available products for {technology}, identifying the c…" at bounding box center [303, 121] width 86 height 14
click at [325, 154] on icon at bounding box center [322, 154] width 5 height 5
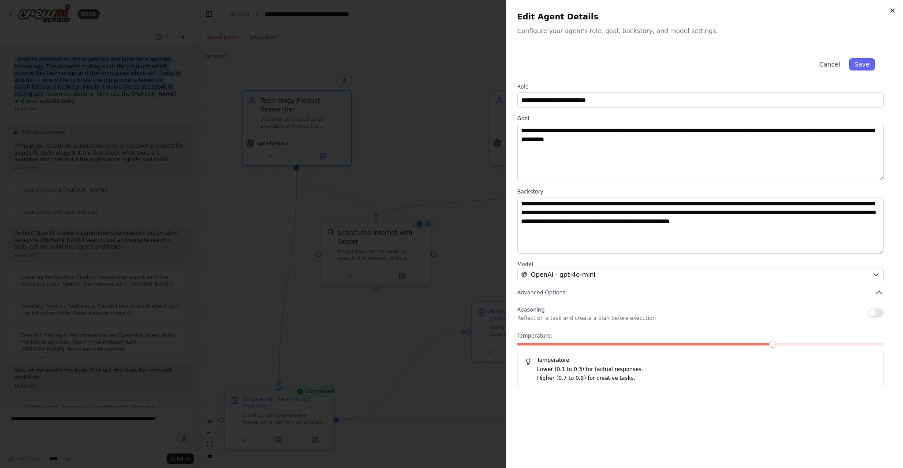
click at [890, 10] on icon "button" at bounding box center [892, 10] width 7 height 7
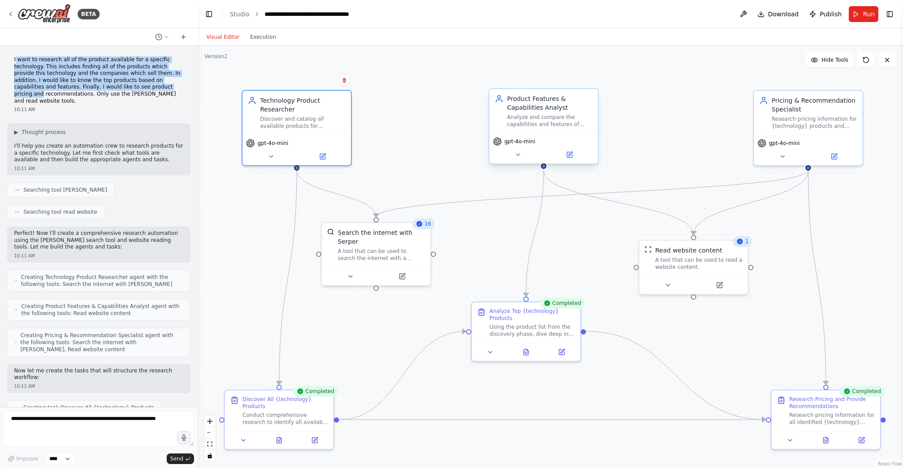
click at [567, 111] on div "Product Features & Capabilities Analyst" at bounding box center [550, 103] width 86 height 18
click at [553, 120] on div "Analyze and compare the capabilities and features of {technology} products to i…" at bounding box center [550, 121] width 86 height 14
click at [570, 159] on button at bounding box center [570, 154] width 50 height 11
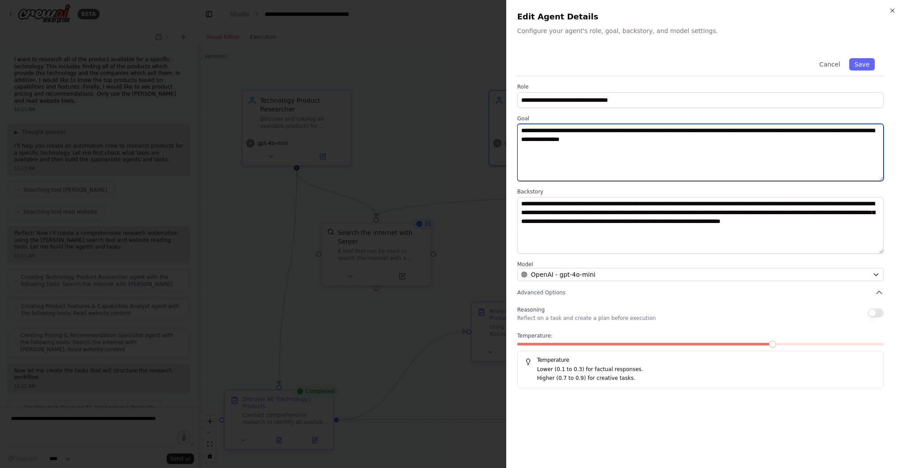
drag, startPoint x: 735, startPoint y: 140, endPoint x: 483, endPoint y: 135, distance: 251.4
click at [483, 135] on body "BETA I want to research all of the product available for a specific technology.…" at bounding box center [451, 234] width 903 height 468
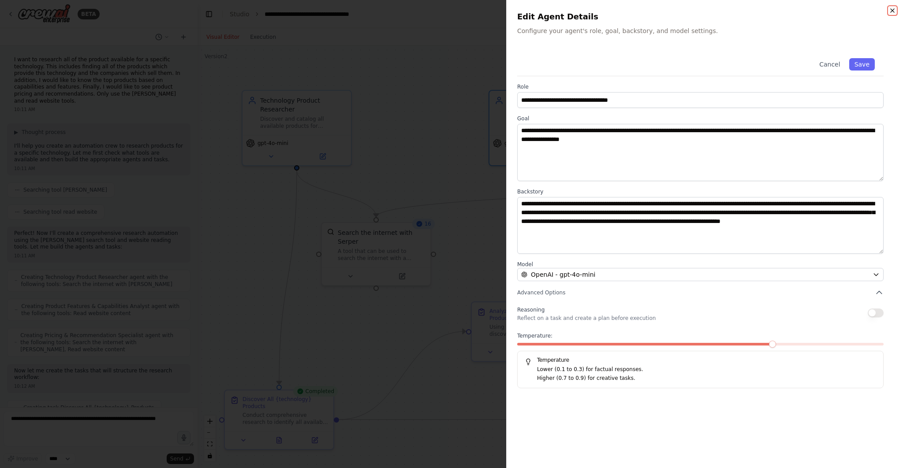
click at [894, 7] on icon "button" at bounding box center [892, 10] width 7 height 7
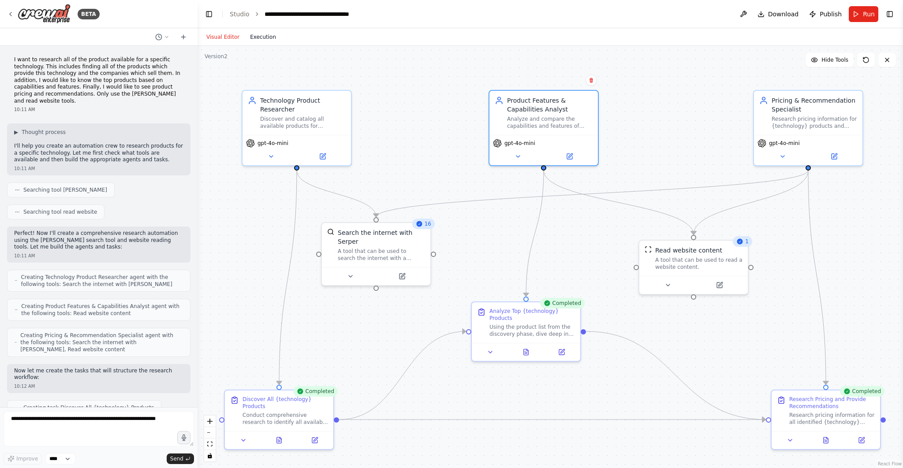
click at [256, 37] on button "Execution" at bounding box center [263, 37] width 37 height 11
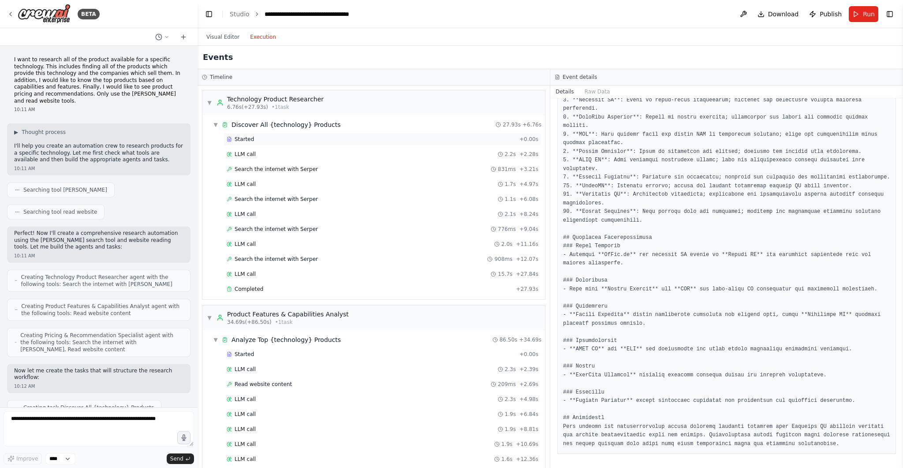
click at [285, 136] on div "Started" at bounding box center [371, 139] width 289 height 7
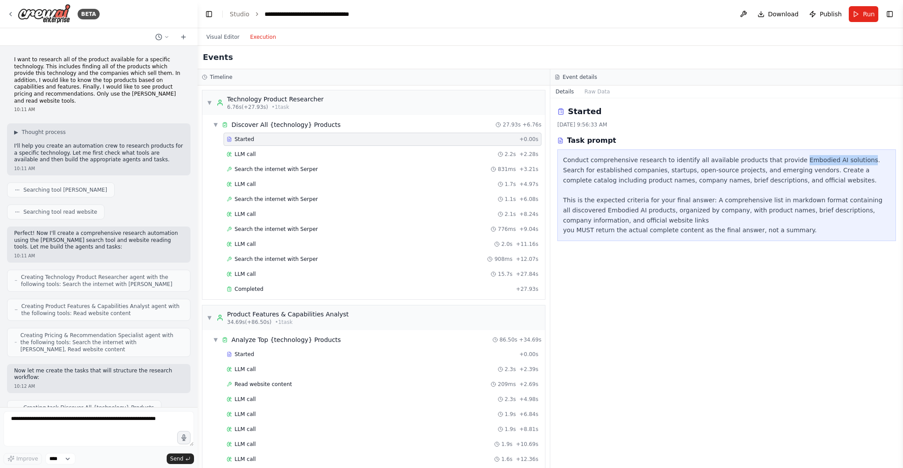
drag, startPoint x: 788, startPoint y: 158, endPoint x: 852, endPoint y: 160, distance: 64.0
click at [852, 160] on div "Conduct comprehensive research to identify all available products that provide …" at bounding box center [726, 195] width 327 height 80
click at [283, 154] on div "LLM call 2.2s + 2.28s" at bounding box center [383, 154] width 312 height 7
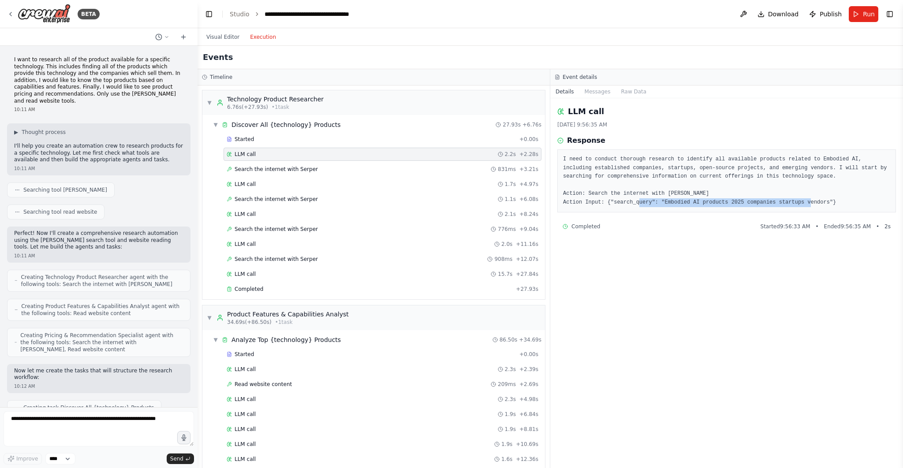
drag, startPoint x: 663, startPoint y: 202, endPoint x: 833, endPoint y: 202, distance: 170.2
click at [833, 202] on pre "I need to conduct thorough research to identify all available products related …" at bounding box center [726, 181] width 327 height 52
click at [332, 183] on div "LLM call 1.7s + 4.97s" at bounding box center [383, 184] width 312 height 7
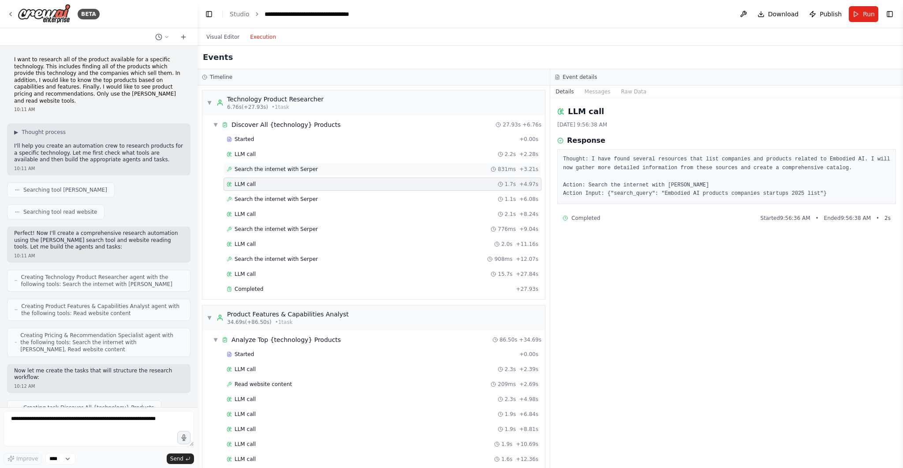
click at [337, 168] on div "Search the internet with Serper 831ms + 3.21s" at bounding box center [383, 169] width 312 height 7
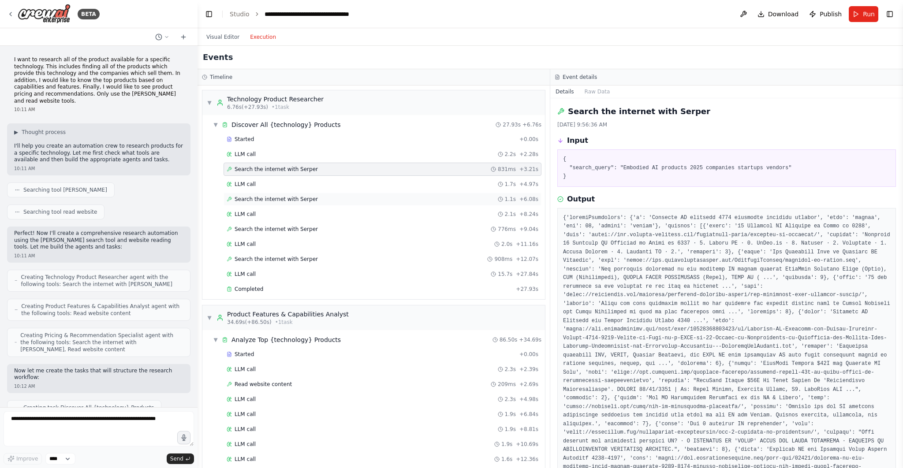
click at [336, 204] on div "Search the internet with Serper 1.1s + 6.08s" at bounding box center [383, 199] width 318 height 13
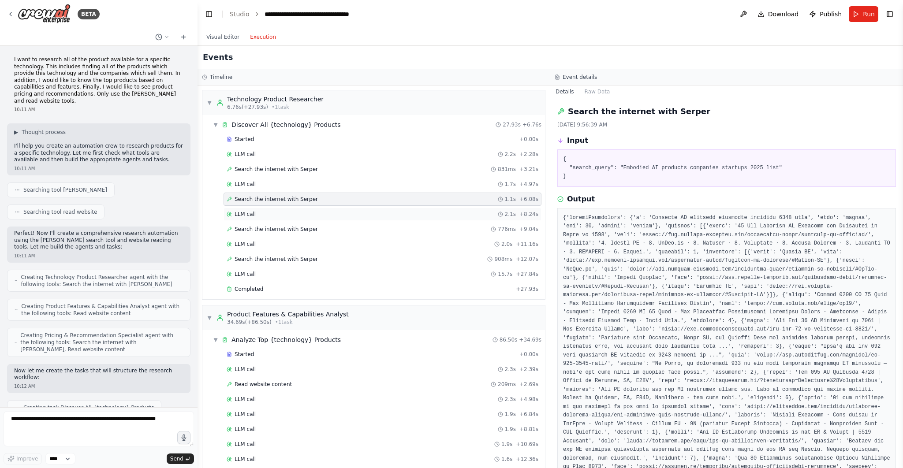
click at [332, 212] on div "LLM call 2.1s + 8.24s" at bounding box center [383, 214] width 312 height 7
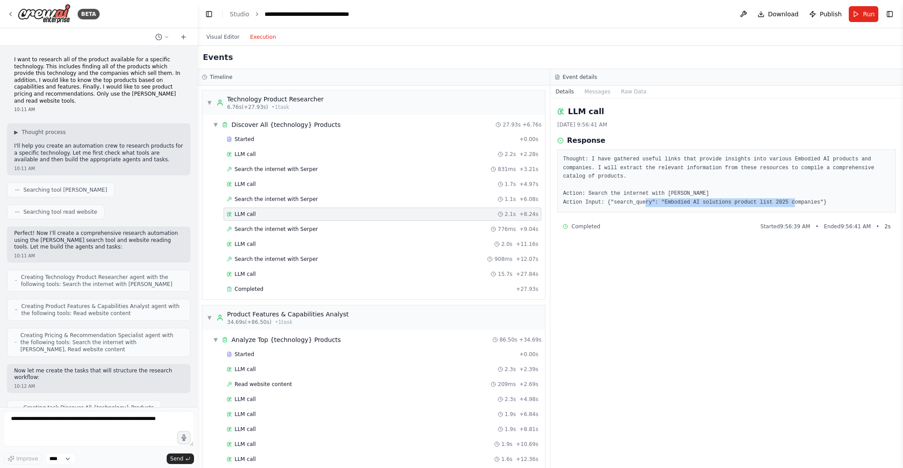
drag, startPoint x: 669, startPoint y: 203, endPoint x: 819, endPoint y: 202, distance: 149.5
click at [819, 202] on pre "Thought: I have gathered useful links that provide insights into various Embodi…" at bounding box center [726, 181] width 327 height 52
click at [344, 283] on div "Completed + 27.93s" at bounding box center [383, 289] width 318 height 13
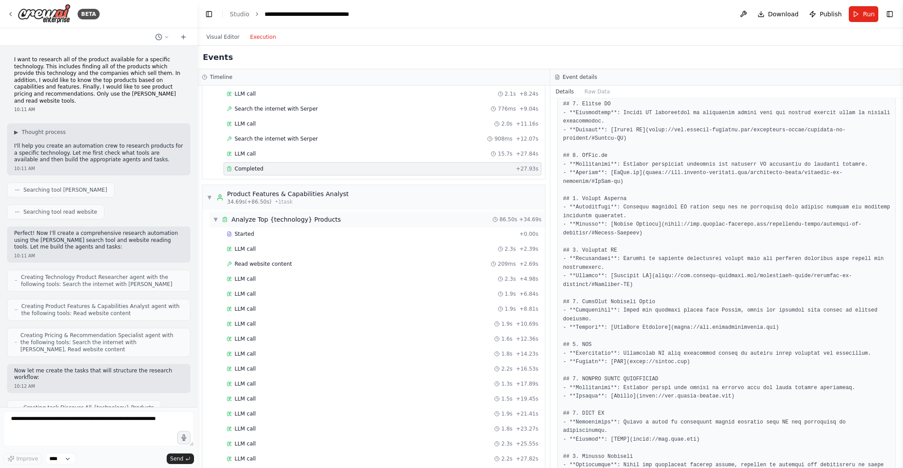
scroll to position [127, 0]
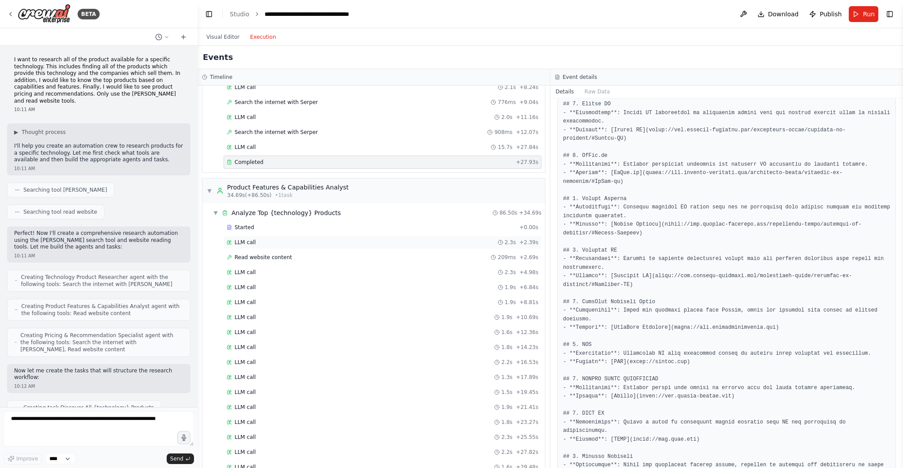
click at [254, 239] on span "LLM call" at bounding box center [245, 242] width 21 height 7
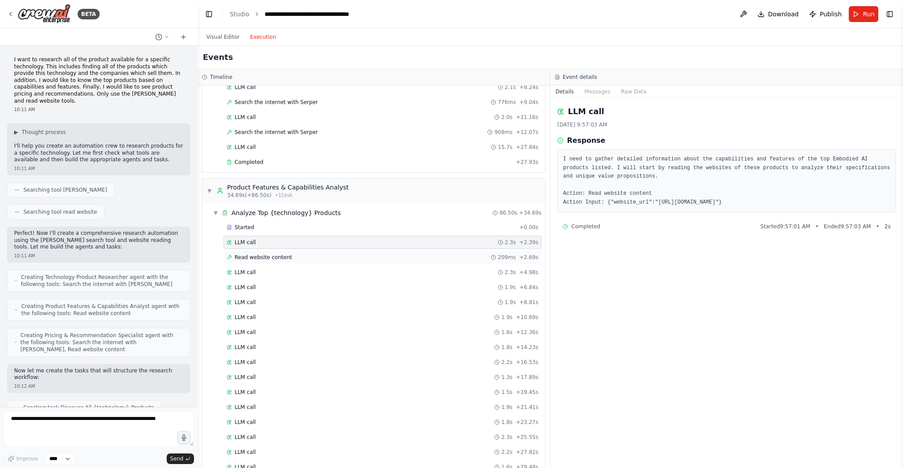
click at [264, 254] on span "Read website content" at bounding box center [263, 257] width 57 height 7
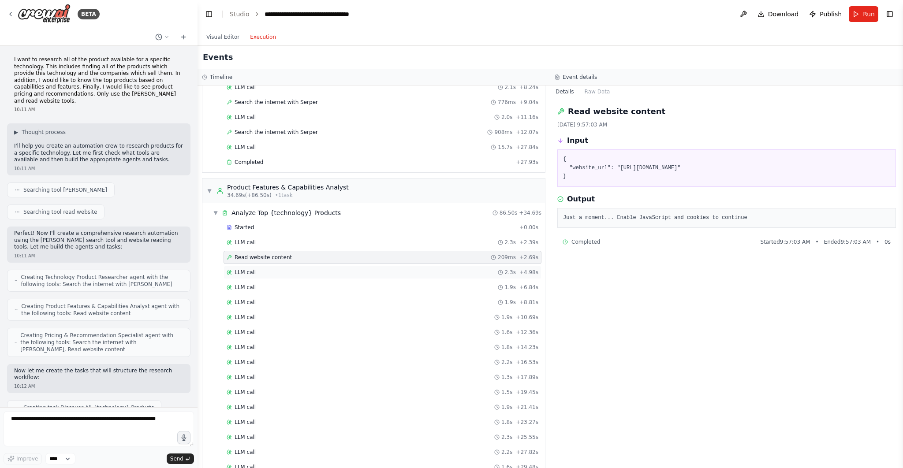
click at [262, 269] on div "LLM call 2.3s + 4.98s" at bounding box center [383, 272] width 312 height 7
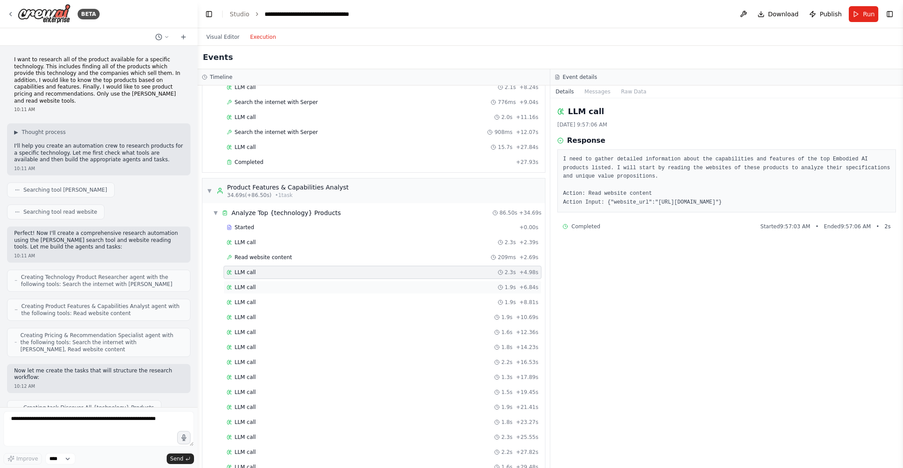
click at [265, 284] on div "LLM call 1.9s + 6.84s" at bounding box center [383, 287] width 312 height 7
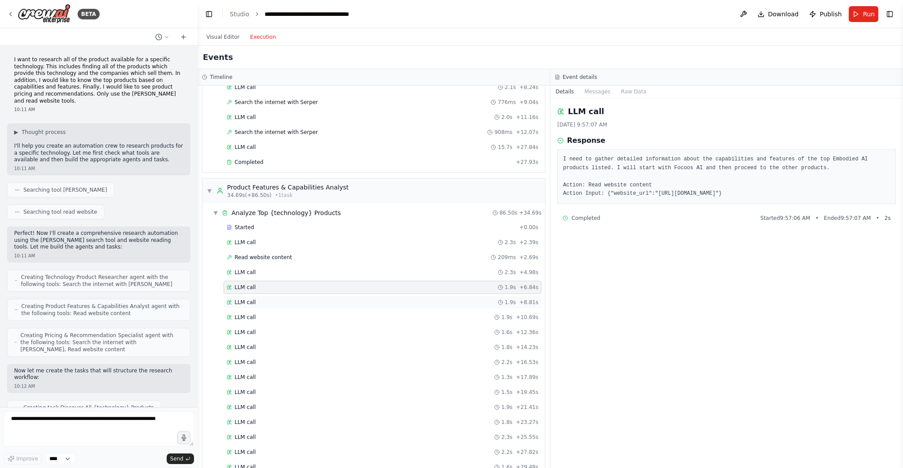
click at [265, 296] on div "LLM call 1.9s + 8.81s" at bounding box center [383, 302] width 318 height 13
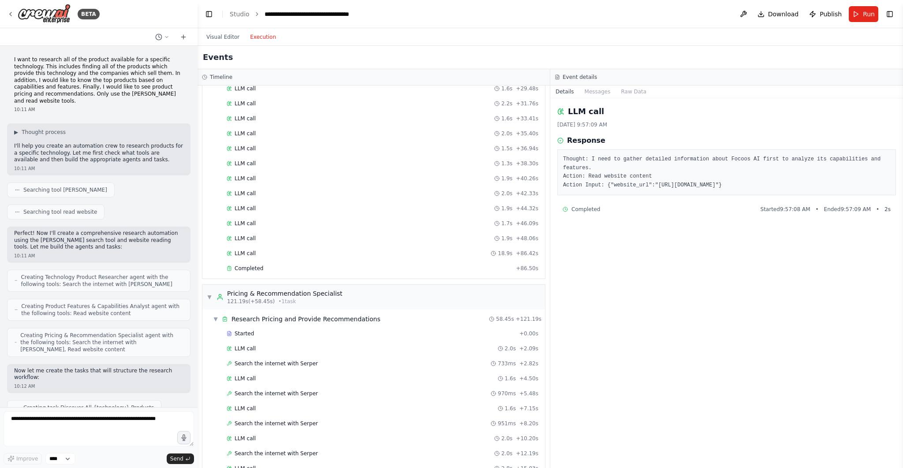
scroll to position [508, 0]
click at [263, 262] on div "Completed" at bounding box center [370, 265] width 286 height 7
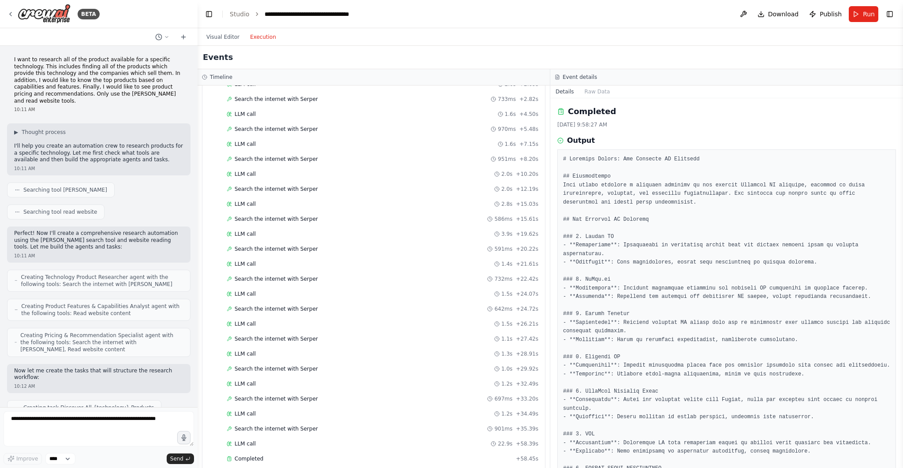
scroll to position [871, 0]
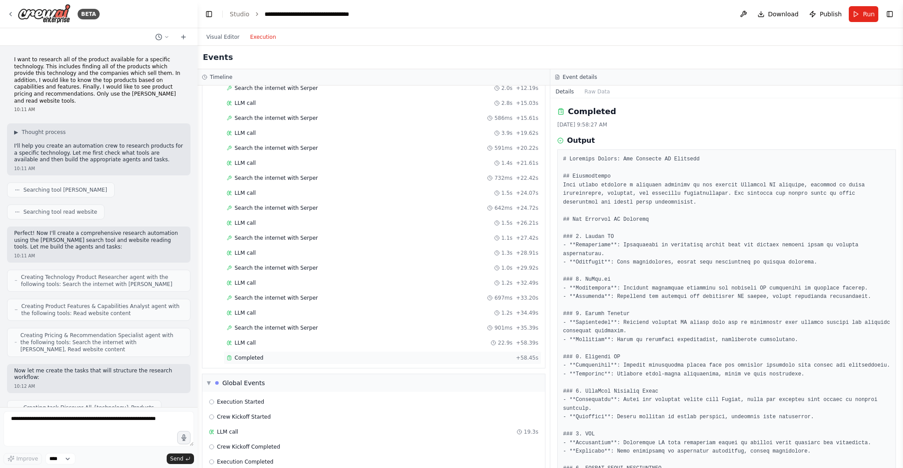
click at [260, 355] on span "Completed" at bounding box center [249, 358] width 29 height 7
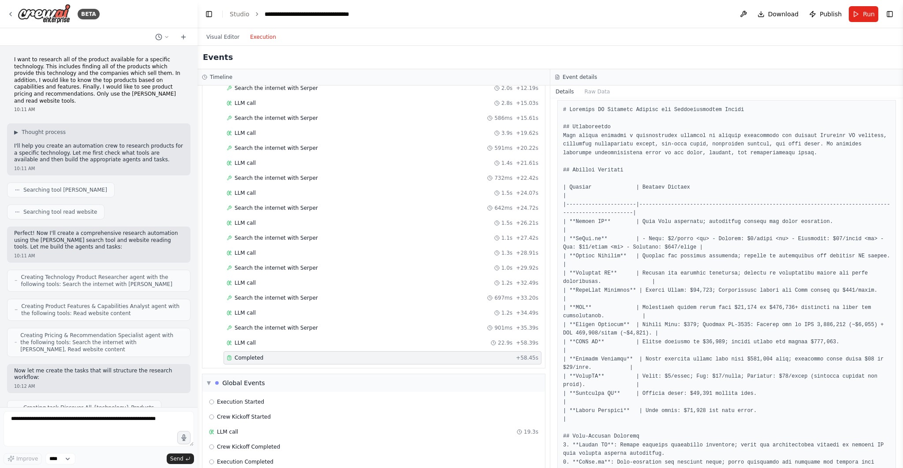
scroll to position [58, 0]
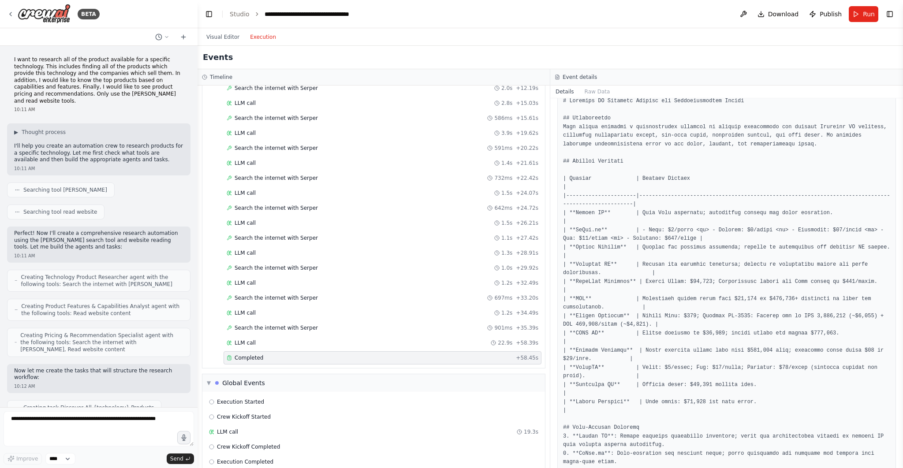
click at [560, 176] on div at bounding box center [726, 466] width 339 height 751
drag, startPoint x: 567, startPoint y: 160, endPoint x: 747, endPoint y: 272, distance: 211.8
click at [747, 272] on pre at bounding box center [726, 466] width 327 height 739
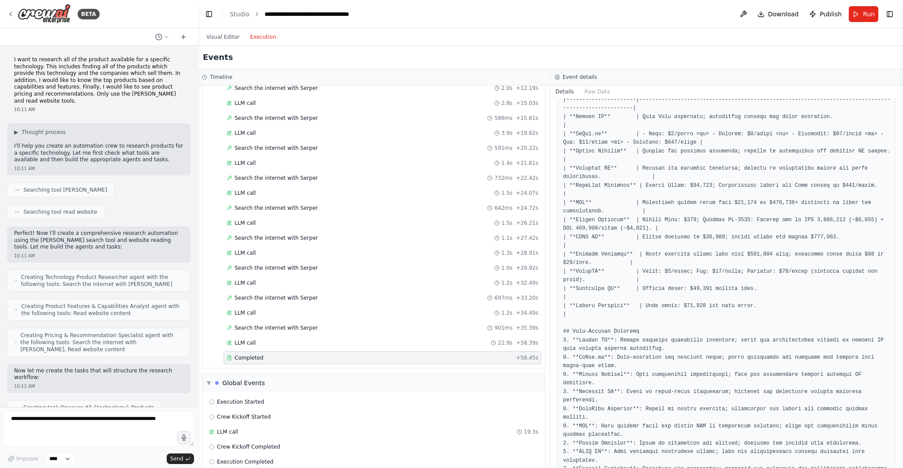
scroll to position [192, 0]
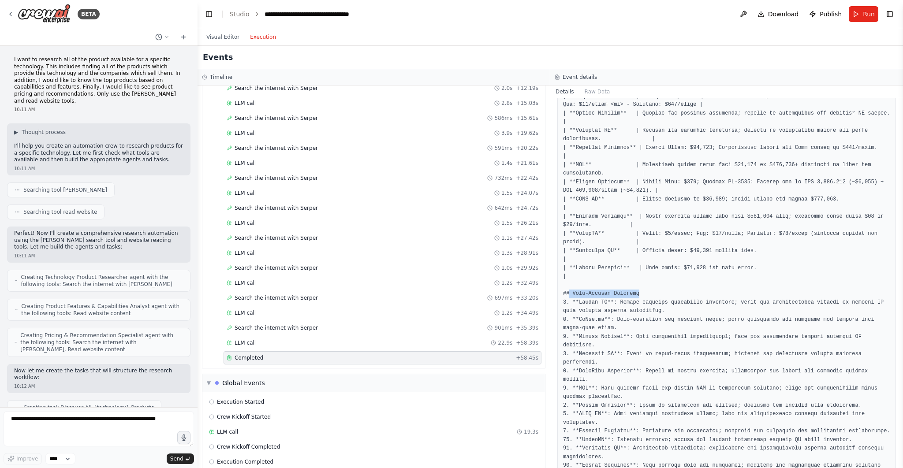
drag, startPoint x: 574, startPoint y: 293, endPoint x: 674, endPoint y: 295, distance: 99.7
click at [674, 295] on pre at bounding box center [726, 332] width 327 height 739
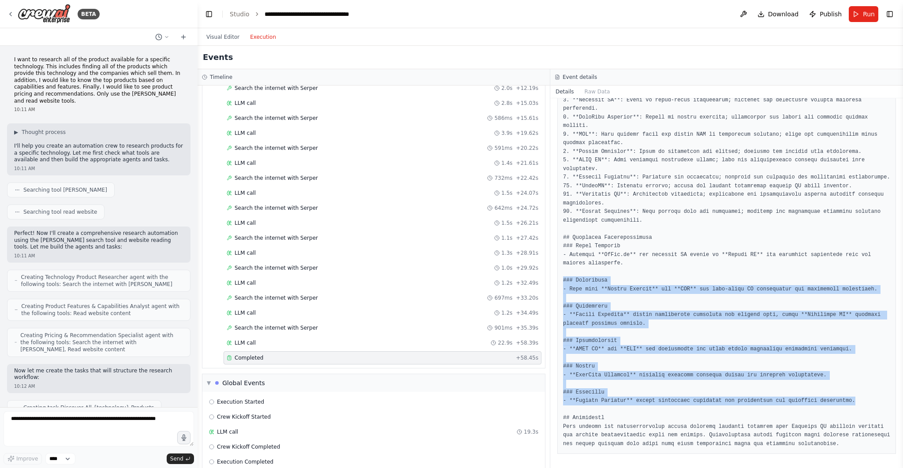
drag, startPoint x: 564, startPoint y: 281, endPoint x: 859, endPoint y: 397, distance: 317.4
click at [859, 397] on pre at bounding box center [726, 78] width 327 height 739
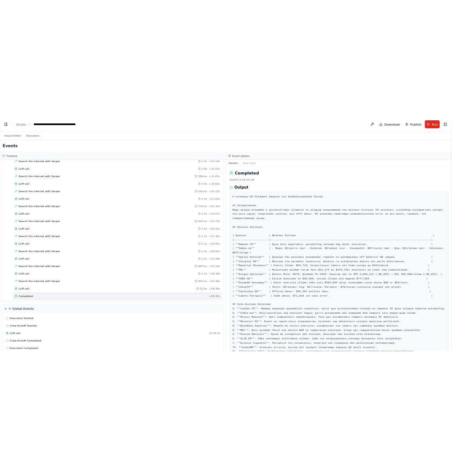
scroll to position [880, 0]
